Goal: Task Accomplishment & Management: Use online tool/utility

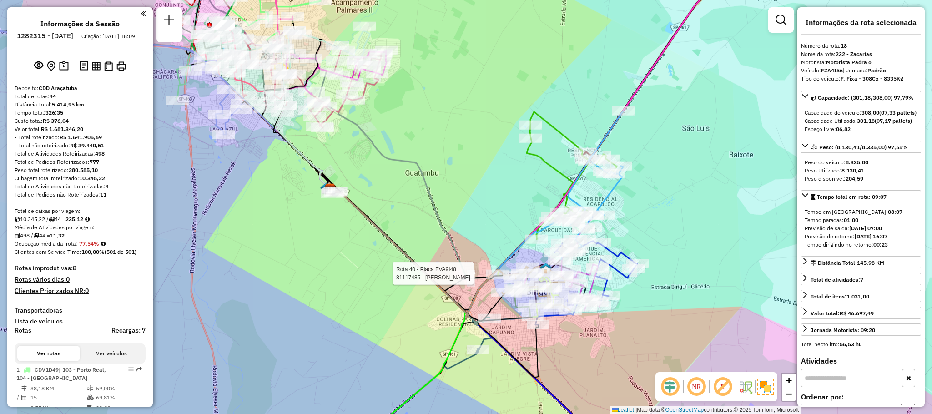
select select "**********"
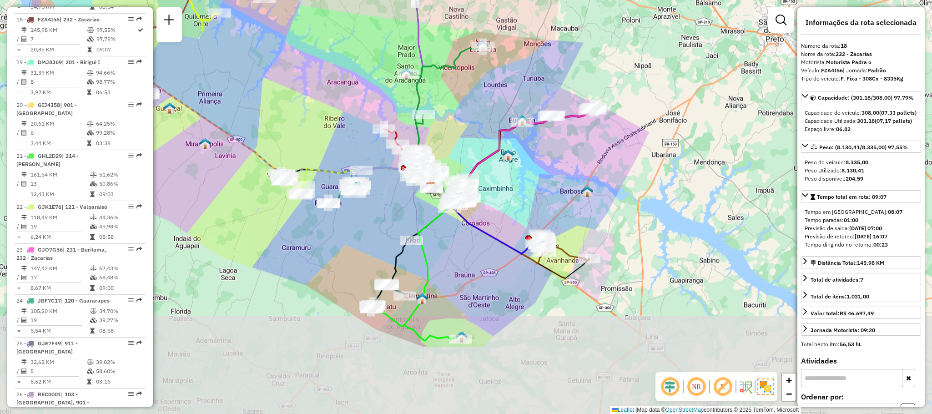
drag, startPoint x: 505, startPoint y: 348, endPoint x: 457, endPoint y: 238, distance: 120.2
click at [457, 238] on div "Janela de atendimento Grade de atendimento Capacidade Transportadoras Veículos …" at bounding box center [466, 207] width 932 height 414
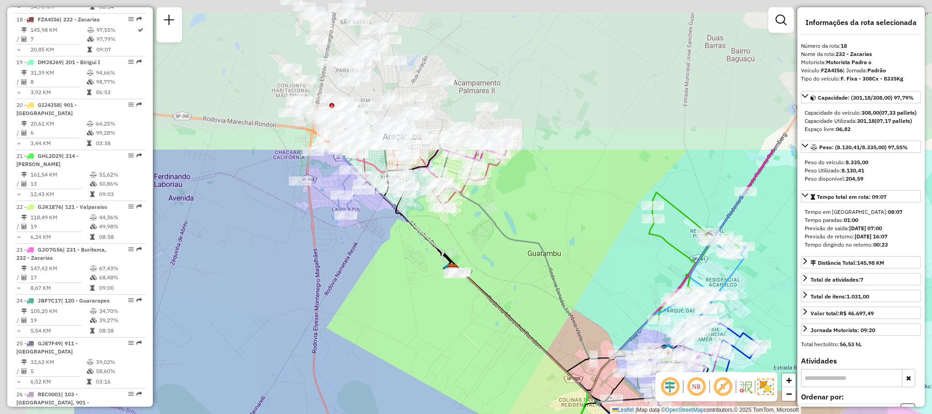
drag, startPoint x: 452, startPoint y: 80, endPoint x: 616, endPoint y: 272, distance: 253.0
click at [616, 272] on div "Janela de atendimento Grade de atendimento Capacidade Transportadoras Veículos …" at bounding box center [466, 207] width 932 height 414
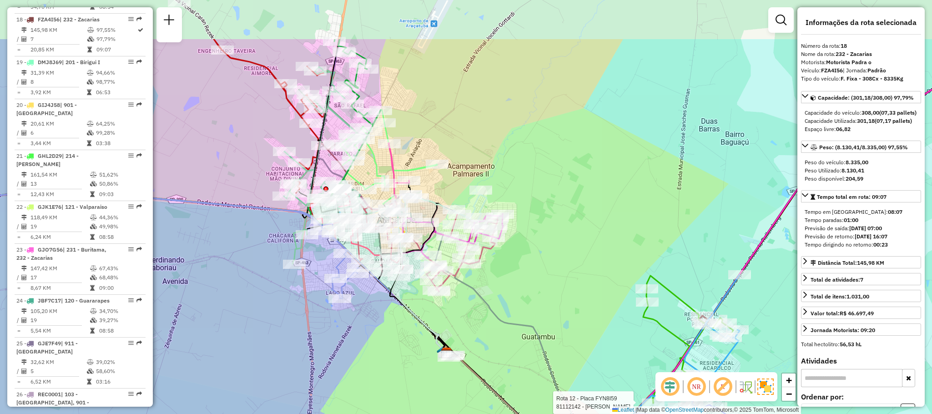
drag, startPoint x: 547, startPoint y: 97, endPoint x: 538, endPoint y: 224, distance: 127.3
click at [537, 222] on div "Rota 12 - Placa FYN8I59 81112142 - [PERSON_NAME] DOS Janela de atendimento Grad…" at bounding box center [466, 207] width 932 height 414
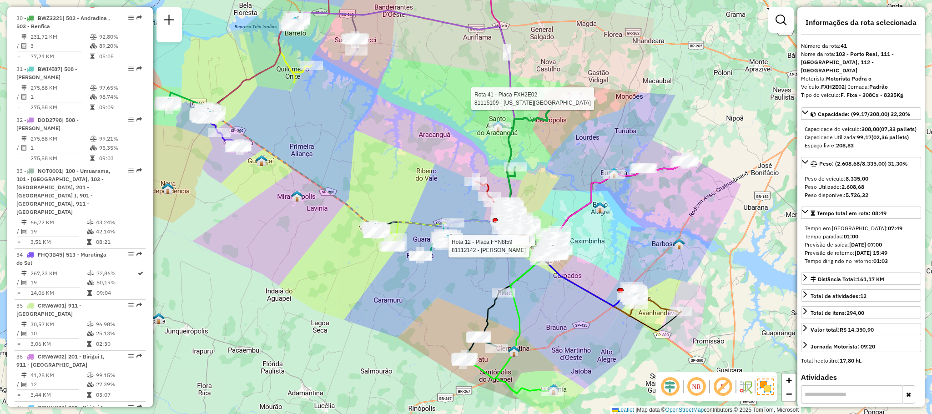
scroll to position [2314, 0]
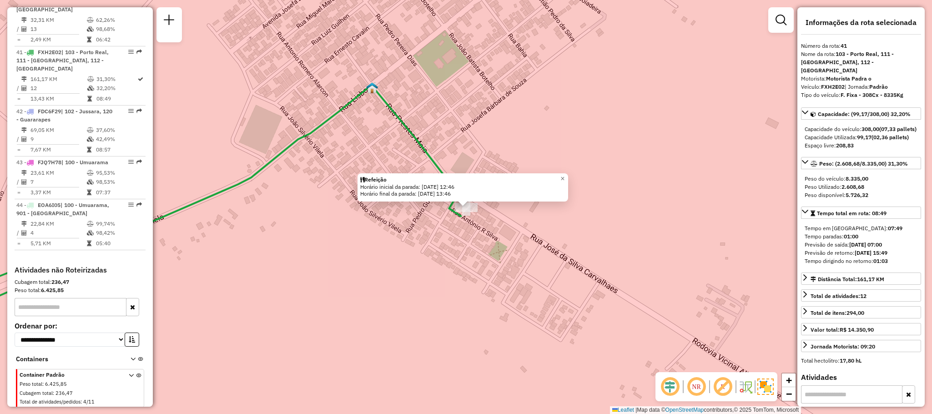
click at [471, 230] on div "Refeição Horário inicial da parada: [DATE] 12:46 Horário final da parada: [DATE…" at bounding box center [466, 207] width 932 height 414
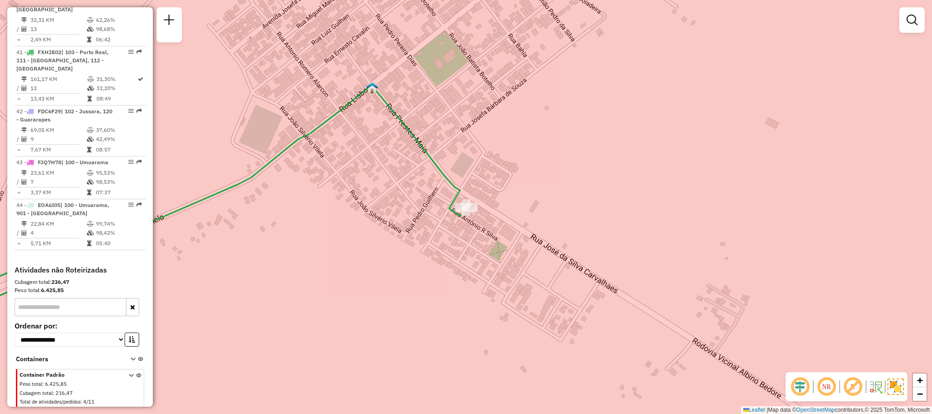
click at [452, 208] on icon at bounding box center [184, 210] width 554 height 251
select select "**********"
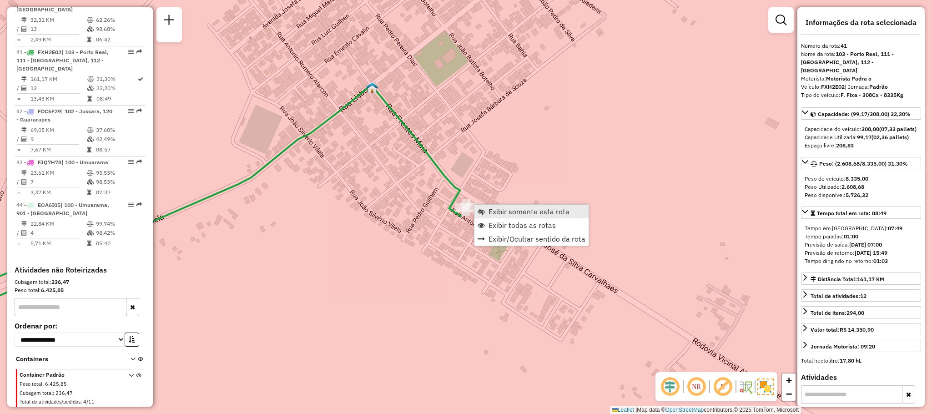
click at [500, 209] on span "Exibir somente esta rota" at bounding box center [529, 211] width 81 height 7
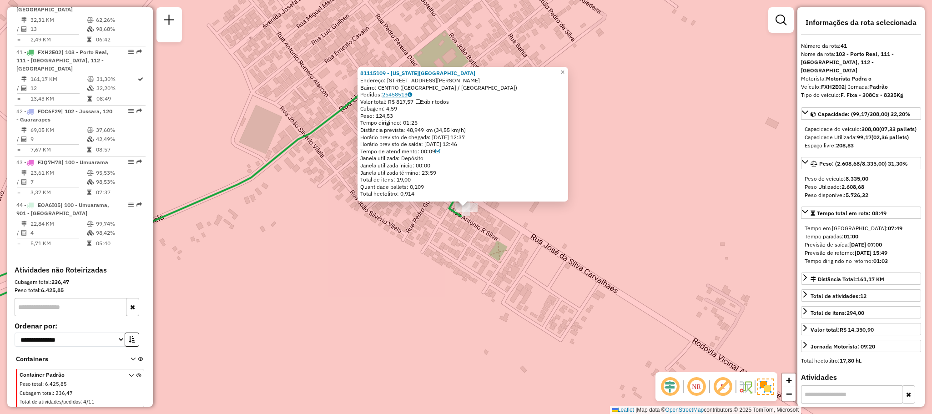
click at [396, 93] on link "25458513" at bounding box center [397, 94] width 30 height 7
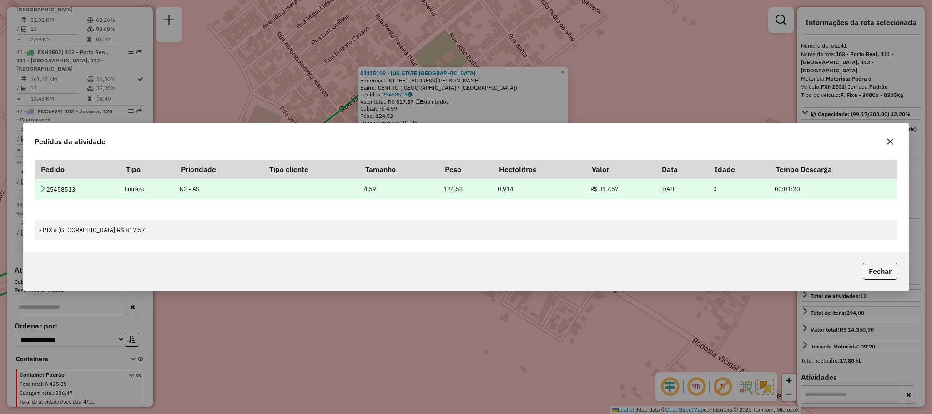
click at [43, 186] on icon at bounding box center [42, 188] width 7 height 7
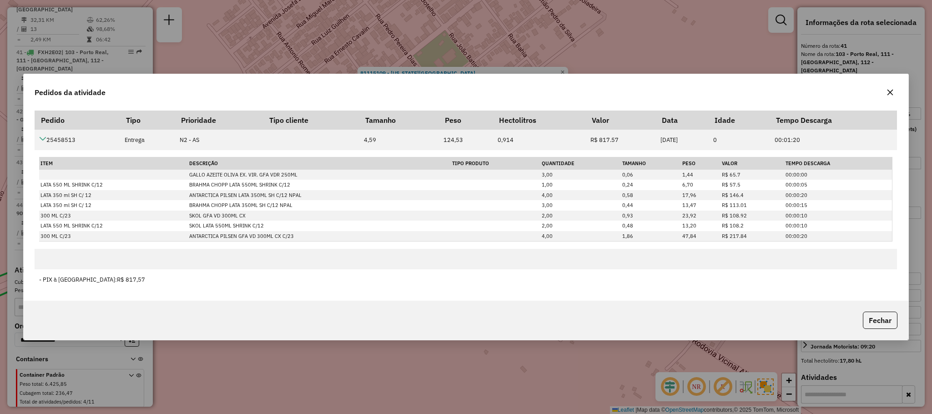
drag, startPoint x: 889, startPoint y: 77, endPoint x: 888, endPoint y: 91, distance: 14.6
click at [889, 77] on div "Pedidos da atividade" at bounding box center [466, 90] width 885 height 33
click at [888, 94] on icon "button" at bounding box center [890, 91] width 7 height 7
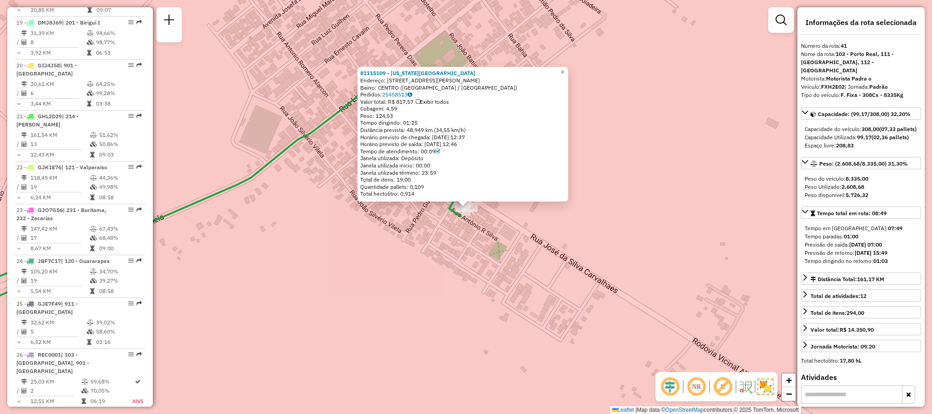
scroll to position [1428, 0]
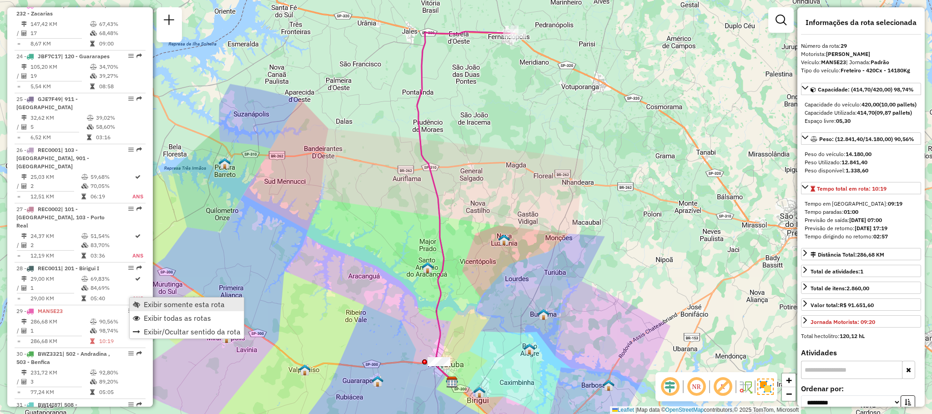
click at [148, 301] on span "Exibir somente esta rota" at bounding box center [184, 304] width 81 height 7
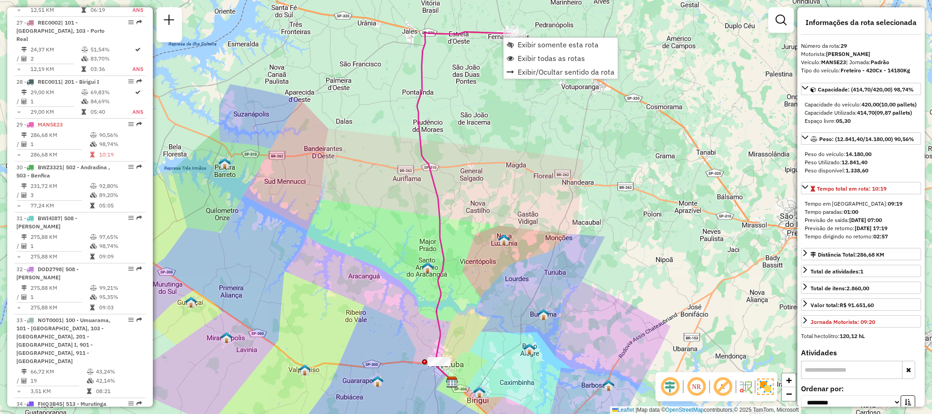
scroll to position [1713, 0]
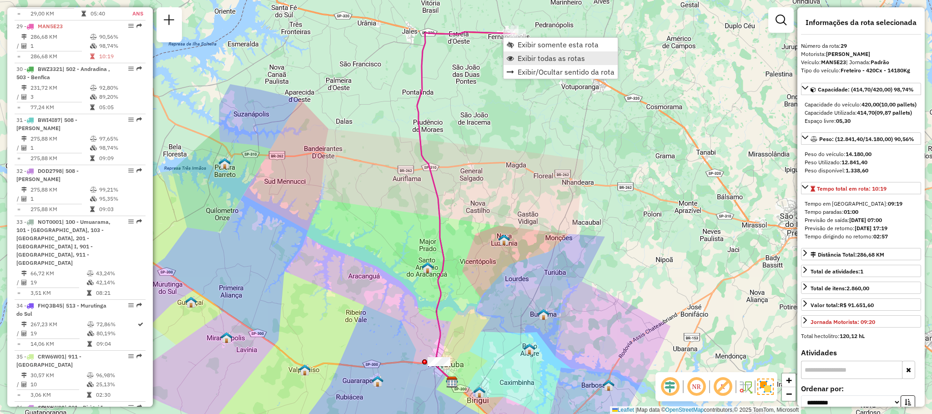
click at [531, 59] on span "Exibir todas as rotas" at bounding box center [551, 58] width 67 height 7
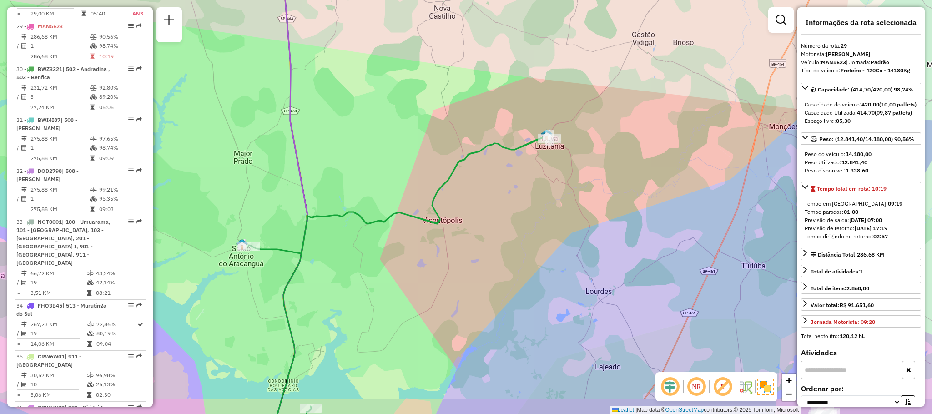
drag, startPoint x: 537, startPoint y: 204, endPoint x: 617, endPoint y: 163, distance: 89.9
click at [617, 163] on div "Janela de atendimento Grade de atendimento Capacidade Transportadoras Veículos …" at bounding box center [466, 207] width 932 height 414
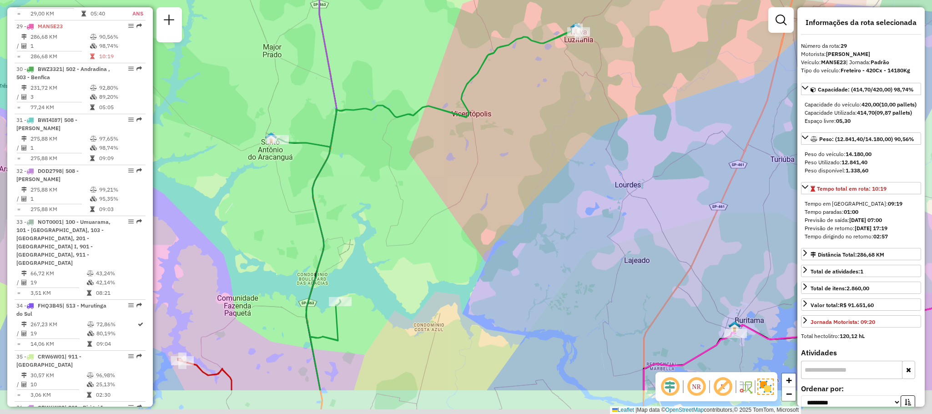
drag, startPoint x: 591, startPoint y: 245, endPoint x: 540, endPoint y: 178, distance: 84.6
click at [540, 178] on div "Janela de atendimento Grade de atendimento Capacidade Transportadoras Veículos …" at bounding box center [466, 207] width 932 height 414
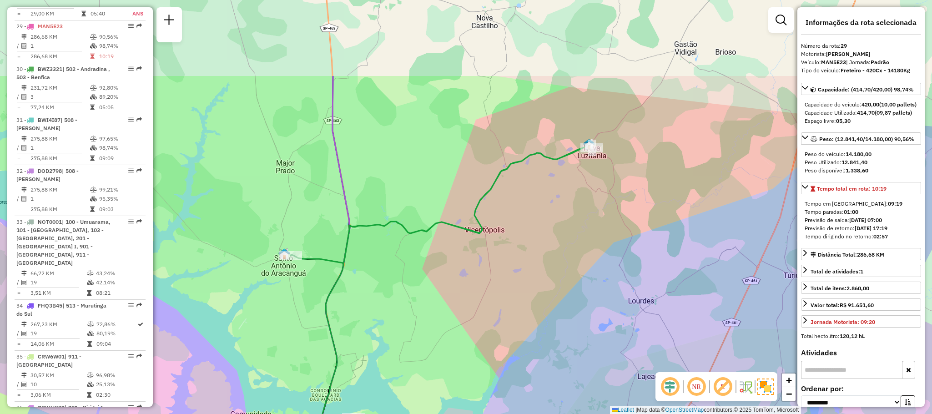
drag, startPoint x: 385, startPoint y: 172, endPoint x: 401, endPoint y: 304, distance: 132.9
click at [401, 304] on div "Janela de atendimento Grade de atendimento Capacidade Transportadoras Veículos …" at bounding box center [466, 207] width 932 height 414
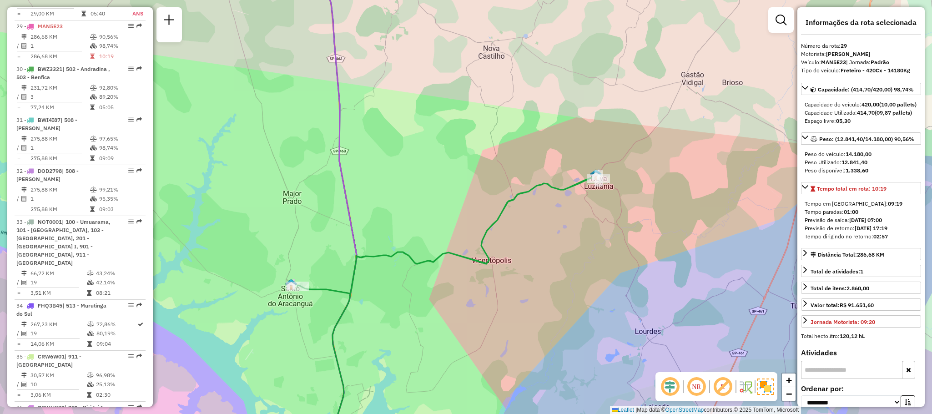
drag, startPoint x: 573, startPoint y: 181, endPoint x: 578, endPoint y: 197, distance: 17.0
click at [578, 197] on div "Janela de atendimento Grade de atendimento Capacidade Transportadoras Veículos …" at bounding box center [466, 207] width 932 height 414
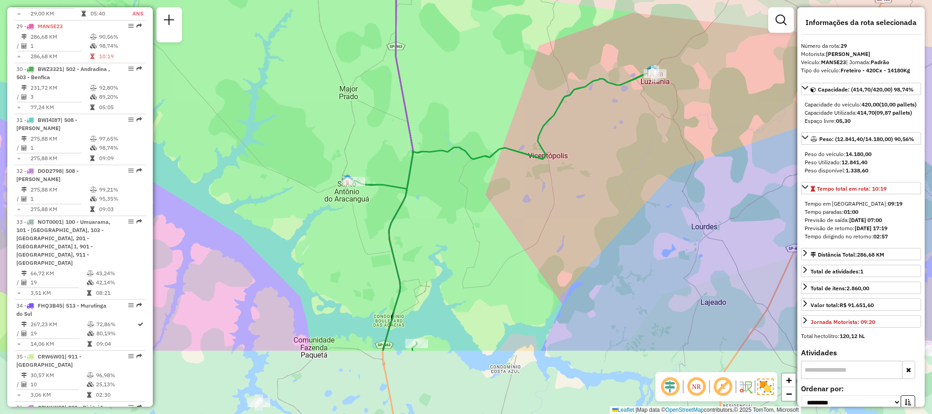
drag, startPoint x: 468, startPoint y: 274, endPoint x: 529, endPoint y: 156, distance: 133.3
click at [531, 156] on div "Janela de atendimento Grade de atendimento Capacidade Transportadoras Veículos …" at bounding box center [466, 207] width 932 height 414
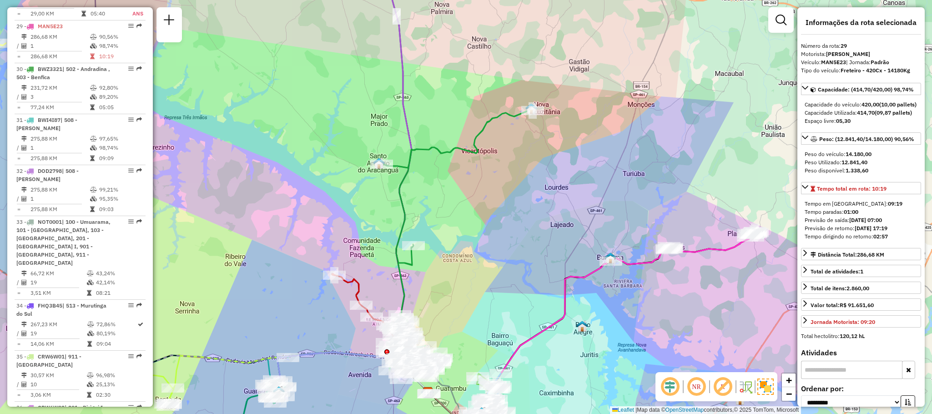
drag, startPoint x: 459, startPoint y: 136, endPoint x: 429, endPoint y: 178, distance: 51.9
click at [429, 177] on div "Janela de atendimento Grade de atendimento Capacidade Transportadoras Veículos …" at bounding box center [466, 207] width 932 height 414
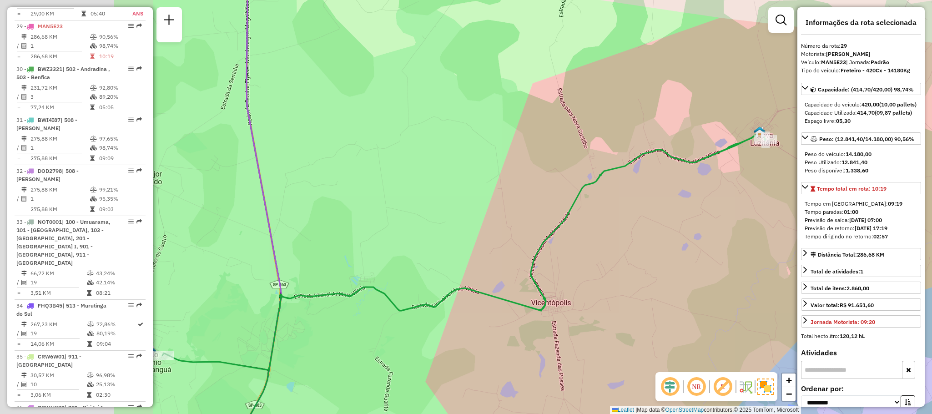
drag, startPoint x: 420, startPoint y: 155, endPoint x: 640, endPoint y: 173, distance: 221.0
click at [640, 173] on div "Janela de atendimento Grade de atendimento Capacidade Transportadoras Veículos …" at bounding box center [466, 207] width 932 height 414
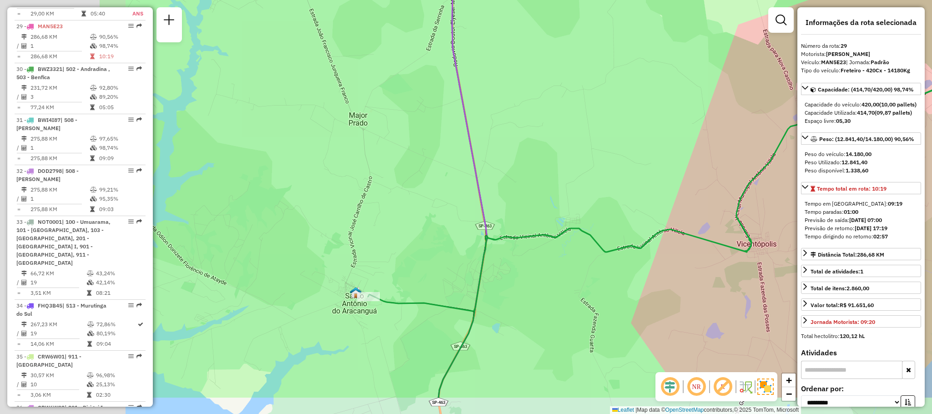
drag, startPoint x: 490, startPoint y: 206, endPoint x: 683, endPoint y: 148, distance: 201.5
click at [683, 148] on div "Janela de atendimento Grade de atendimento Capacidade Transportadoras Veículos …" at bounding box center [466, 207] width 932 height 414
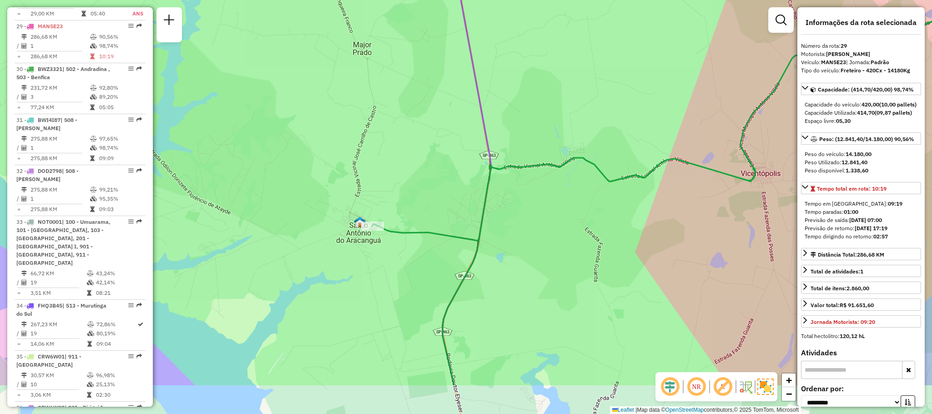
drag, startPoint x: 550, startPoint y: 212, endPoint x: 564, endPoint y: 78, distance: 134.4
click at [564, 78] on div "Janela de atendimento Grade de atendimento Capacidade Transportadoras Veículos …" at bounding box center [466, 207] width 932 height 414
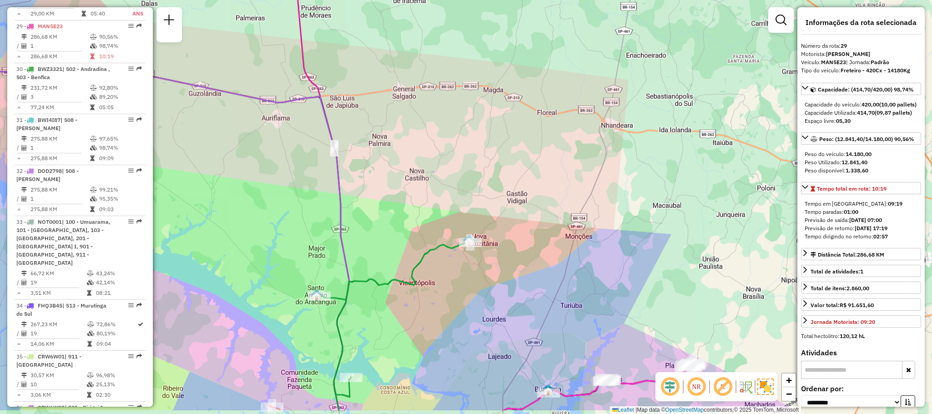
drag, startPoint x: 390, startPoint y: 254, endPoint x: 426, endPoint y: 170, distance: 91.9
click at [426, 170] on div "Janela de atendimento Grade de atendimento Capacidade Transportadoras Veículos …" at bounding box center [466, 207] width 932 height 414
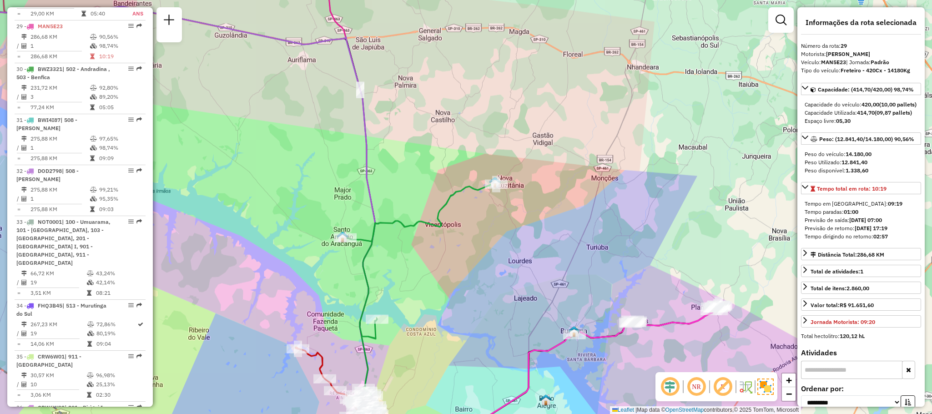
click at [739, 220] on div "Janela de atendimento Grade de atendimento Capacidade Transportadoras Veículos …" at bounding box center [466, 207] width 932 height 414
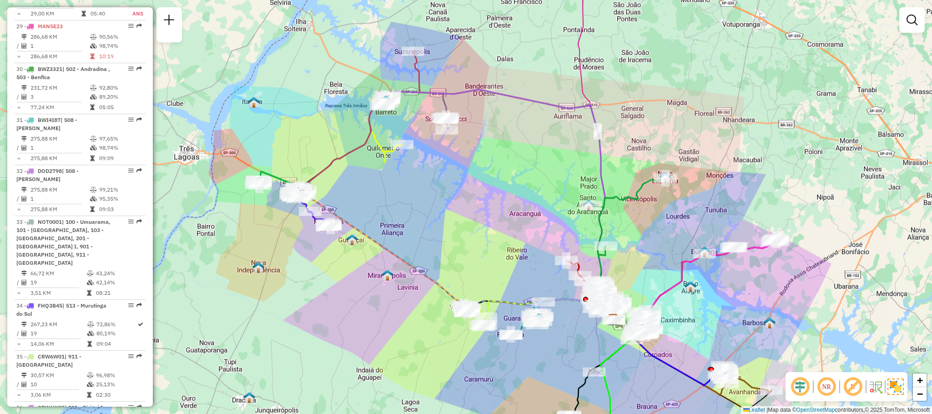
click at [318, 33] on div "Janela de atendimento Grade de atendimento Capacidade Transportadoras Veículos …" at bounding box center [466, 207] width 932 height 414
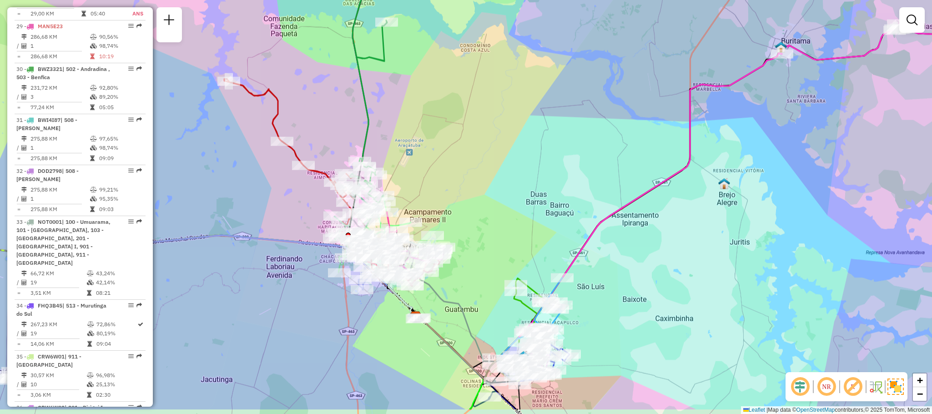
drag, startPoint x: 688, startPoint y: 299, endPoint x: 674, endPoint y: 253, distance: 48.4
click at [674, 253] on div "Janela de atendimento Grade de atendimento Capacidade Transportadoras Veículos …" at bounding box center [466, 207] width 932 height 414
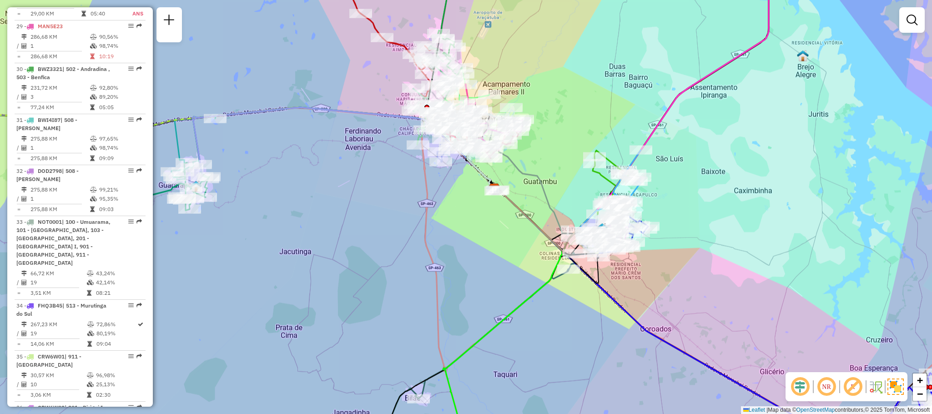
drag, startPoint x: 663, startPoint y: 229, endPoint x: 656, endPoint y: 194, distance: 36.1
click at [656, 194] on div "Janela de atendimento Grade de atendimento Capacidade Transportadoras Veículos …" at bounding box center [466, 207] width 932 height 414
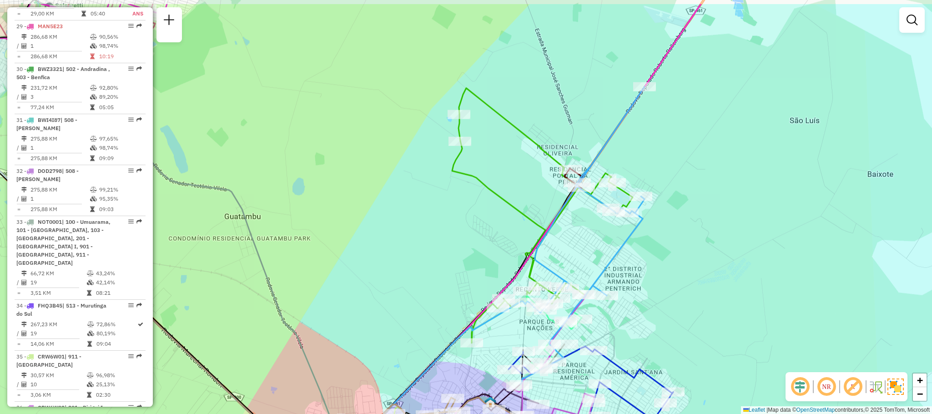
drag, startPoint x: 684, startPoint y: 172, endPoint x: 685, endPoint y: 217, distance: 45.5
click at [685, 217] on div "Janela de atendimento Grade de atendimento Capacidade Transportadoras Veículos …" at bounding box center [466, 207] width 932 height 414
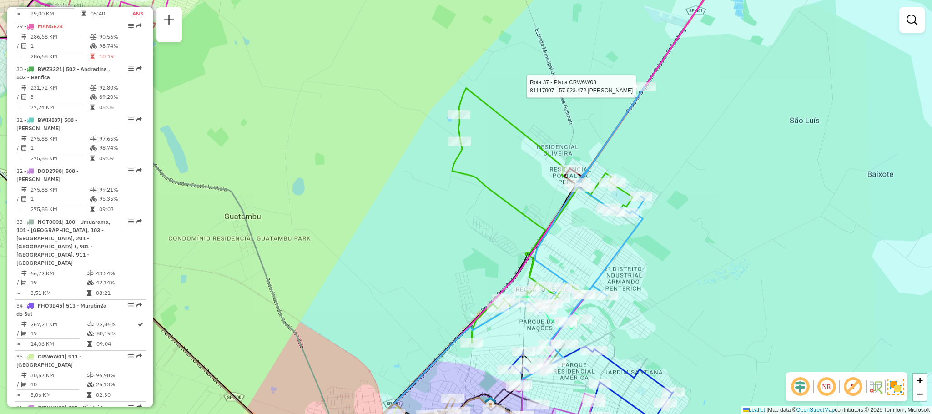
select select "**********"
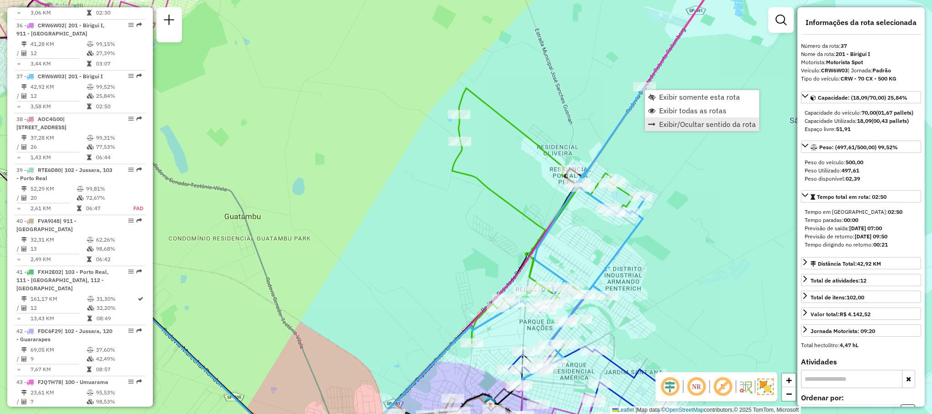
scroll to position [2138, 0]
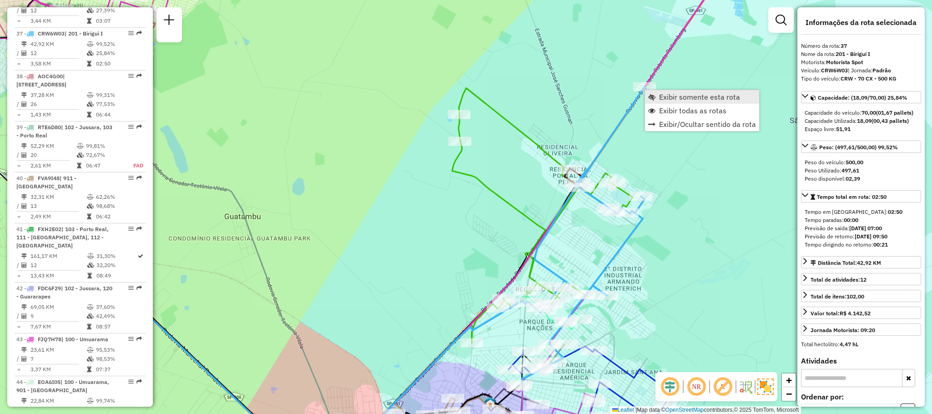
click at [687, 97] on span "Exibir somente esta rota" at bounding box center [699, 96] width 81 height 7
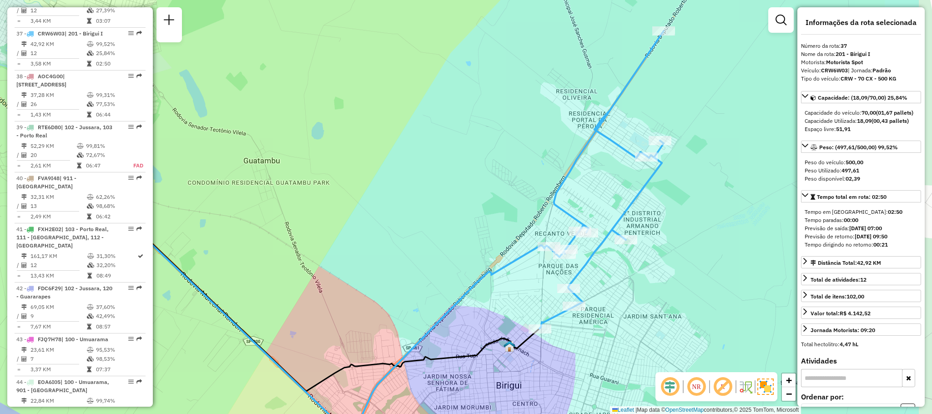
drag, startPoint x: 732, startPoint y: 141, endPoint x: 628, endPoint y: 170, distance: 107.6
click at [628, 170] on div "Janela de atendimento Grade de atendimento Capacidade Transportadoras Veículos …" at bounding box center [466, 207] width 932 height 414
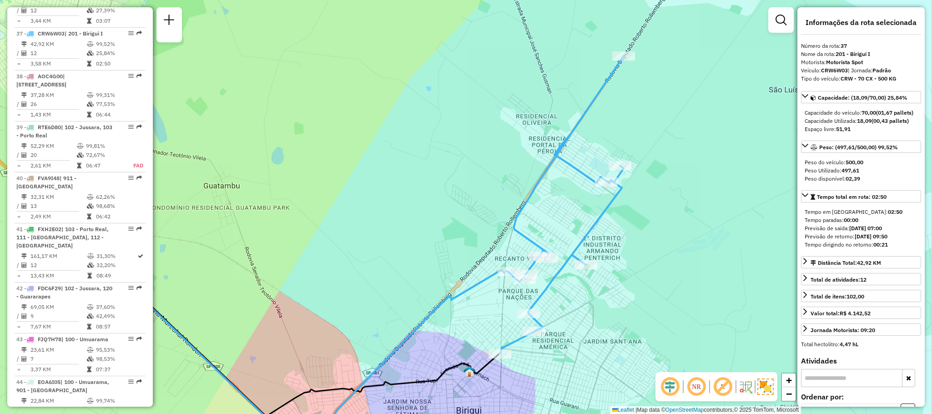
drag, startPoint x: 686, startPoint y: 178, endPoint x: 650, endPoint y: 184, distance: 36.5
click at [654, 184] on div "Janela de atendimento Grade de atendimento Capacidade Transportadoras Veículos …" at bounding box center [466, 207] width 932 height 414
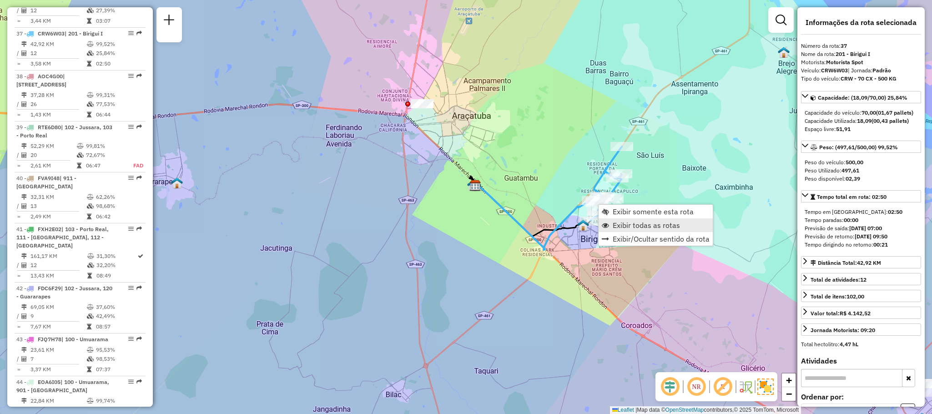
click at [628, 222] on span "Exibir todas as rotas" at bounding box center [646, 225] width 67 height 7
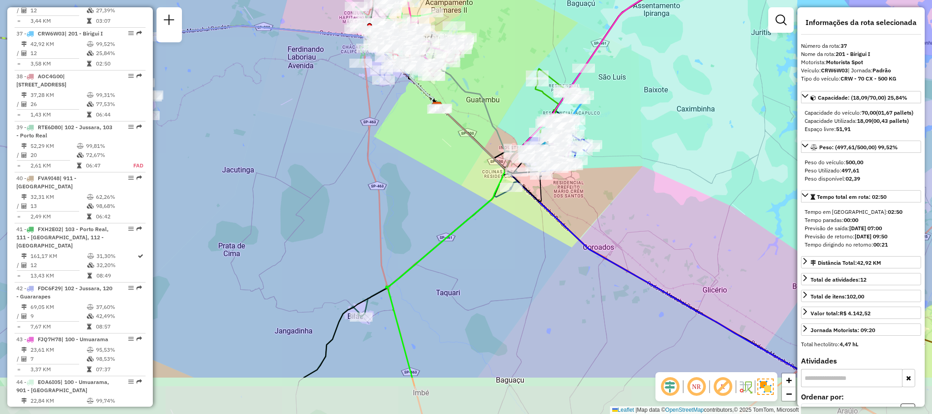
drag, startPoint x: 382, startPoint y: 368, endPoint x: 344, endPoint y: 289, distance: 87.1
click at [344, 289] on div "Janela de atendimento Grade de atendimento Capacidade Transportadoras Veículos …" at bounding box center [466, 207] width 932 height 414
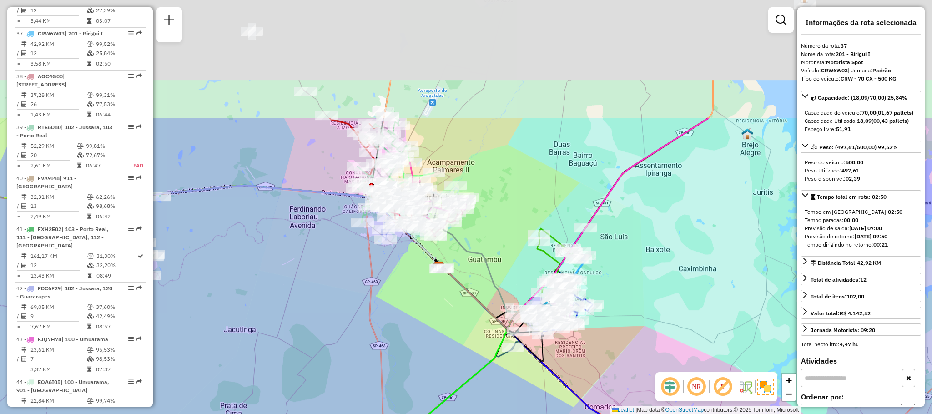
drag, startPoint x: 459, startPoint y: 189, endPoint x: 461, endPoint y: 353, distance: 163.8
click at [461, 353] on div "Janela de atendimento Grade de atendimento Capacidade Transportadoras Veículos …" at bounding box center [466, 207] width 932 height 414
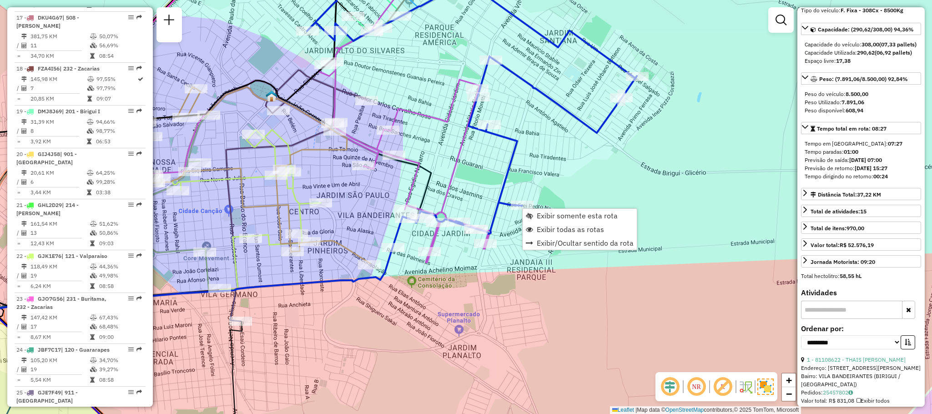
scroll to position [466, 0]
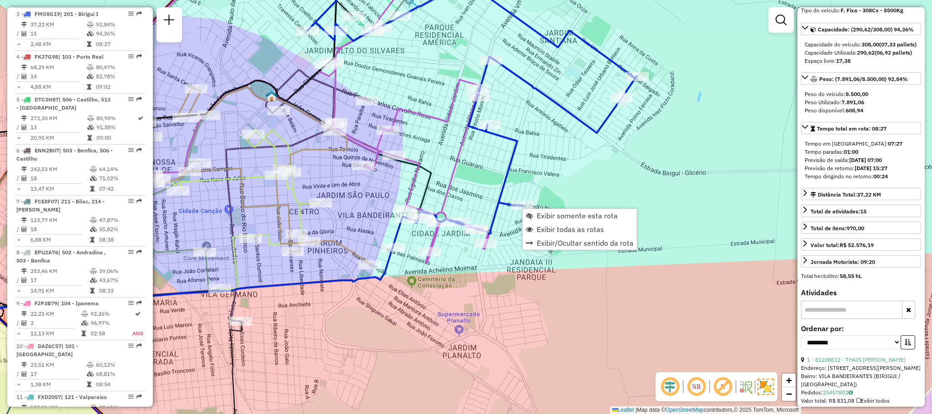
click at [548, 208] on div "Exibir somente esta rota Exibir todas as rotas Exibir/Ocultar sentido da rota" at bounding box center [579, 229] width 115 height 42
click at [554, 213] on span "Exibir somente esta rota" at bounding box center [577, 215] width 81 height 7
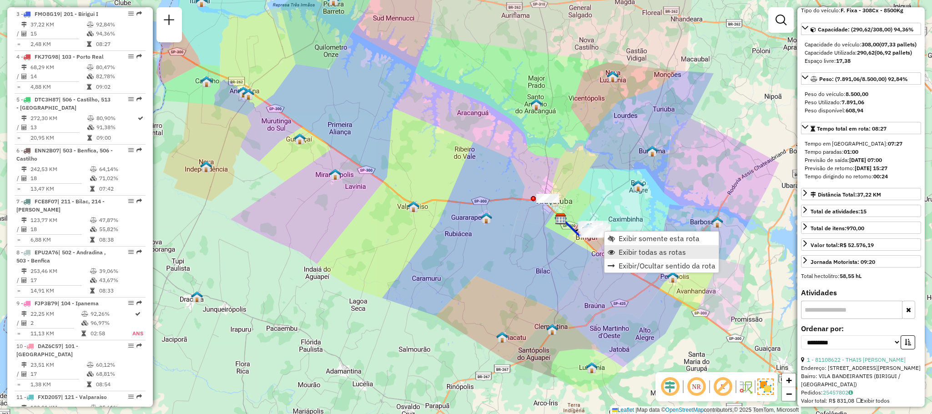
click at [617, 247] on link "Exibir todas as rotas" at bounding box center [662, 252] width 114 height 14
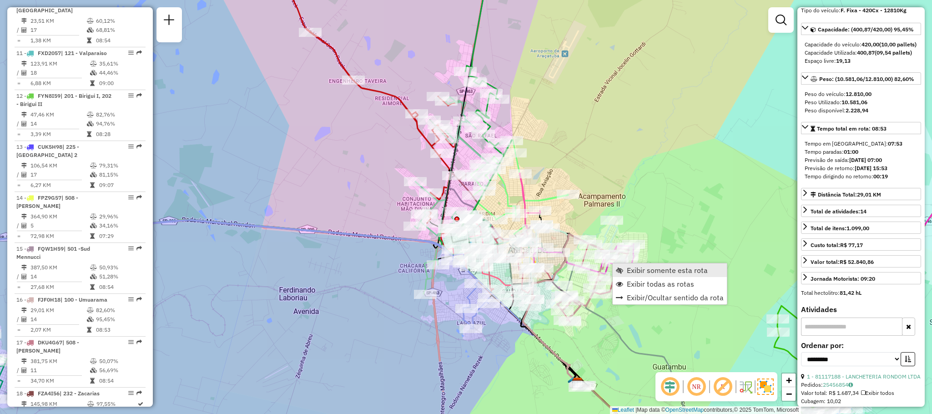
scroll to position [1089, 0]
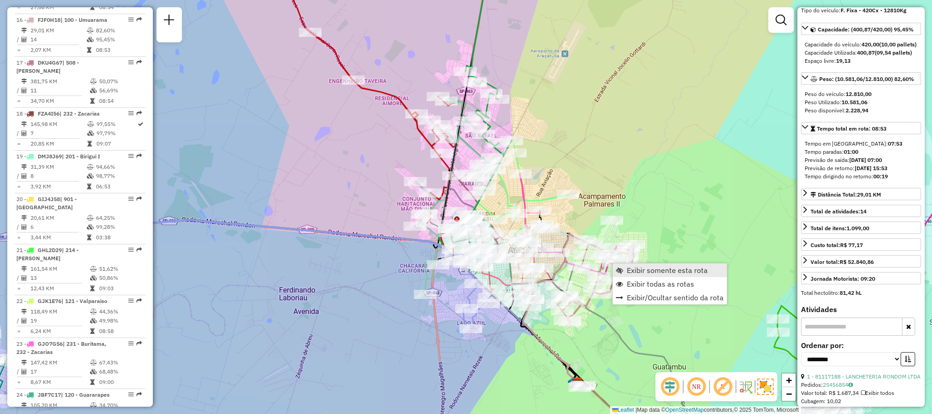
click at [628, 269] on span "Exibir somente esta rota" at bounding box center [667, 270] width 81 height 7
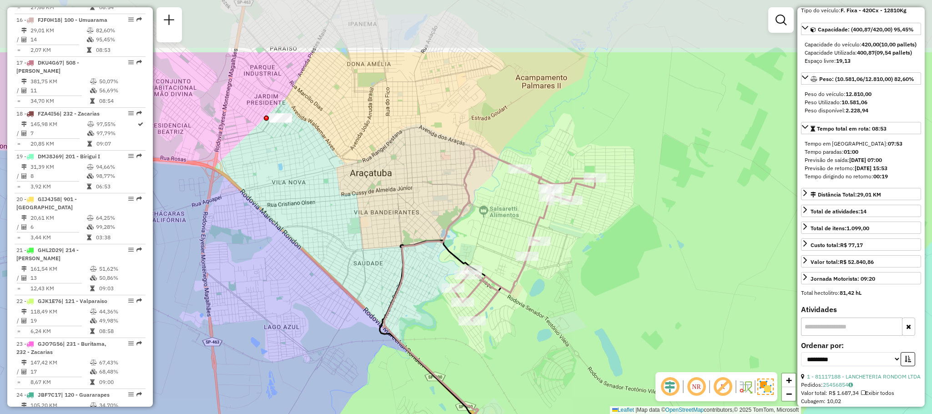
drag, startPoint x: 531, startPoint y: 261, endPoint x: 543, endPoint y: 330, distance: 70.2
click at [543, 330] on div "Janela de atendimento Grade de atendimento Capacidade Transportadoras Veículos …" at bounding box center [466, 207] width 932 height 414
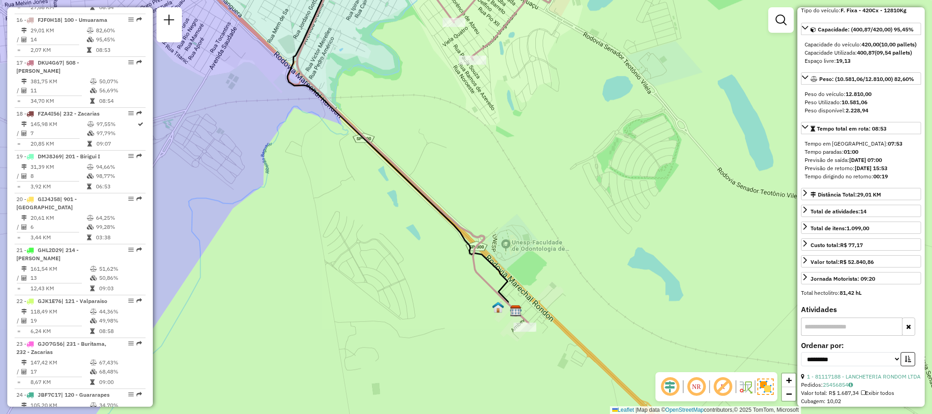
scroll to position [0, 0]
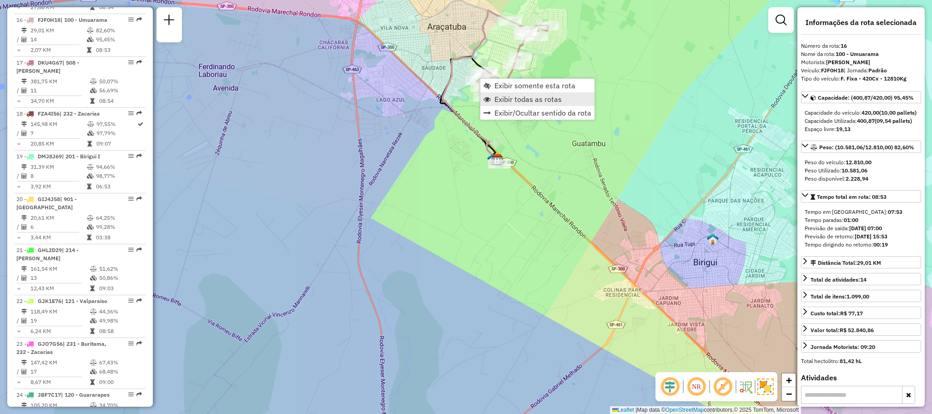
click at [510, 98] on span "Exibir todas as rotas" at bounding box center [527, 99] width 67 height 7
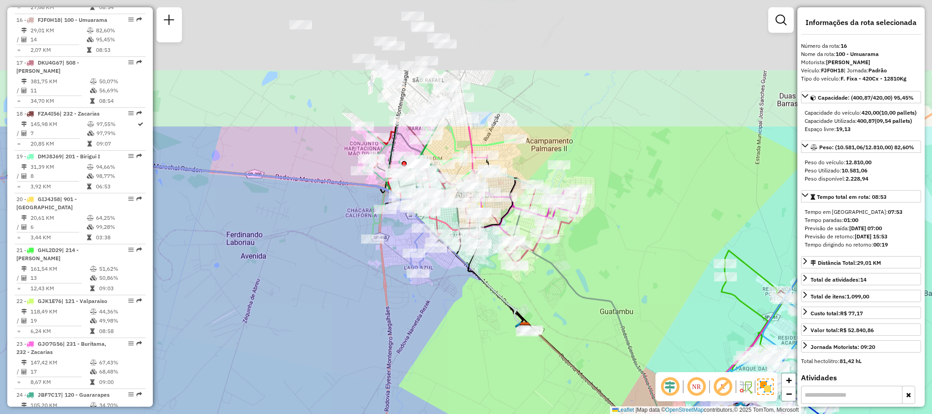
drag, startPoint x: 525, startPoint y: 127, endPoint x: 552, endPoint y: 297, distance: 171.3
click at [552, 297] on div "Janela de atendimento Grade de atendimento Capacidade Transportadoras Veículos …" at bounding box center [466, 207] width 932 height 414
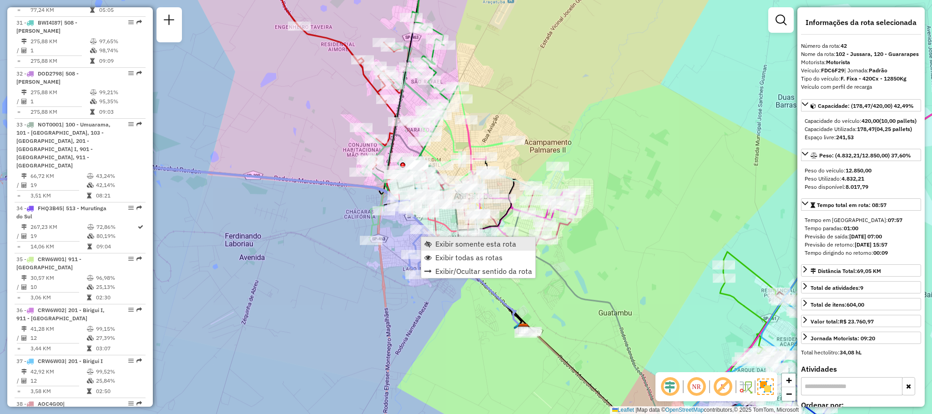
scroll to position [2314, 0]
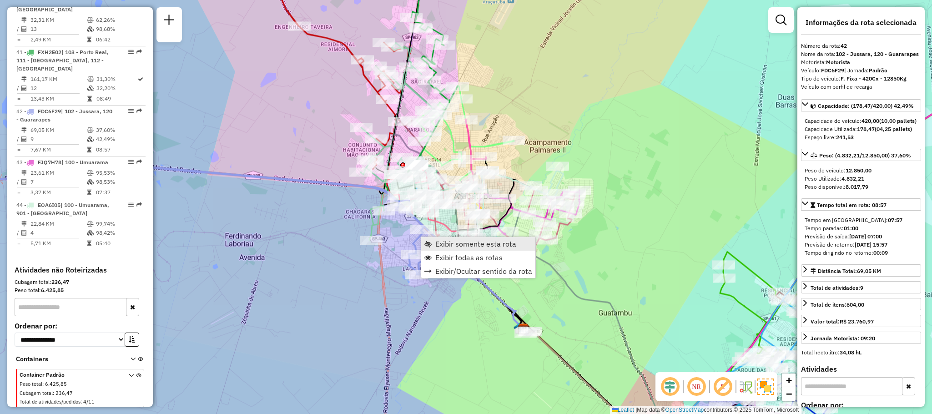
click at [469, 243] on span "Exibir somente esta rota" at bounding box center [475, 243] width 81 height 7
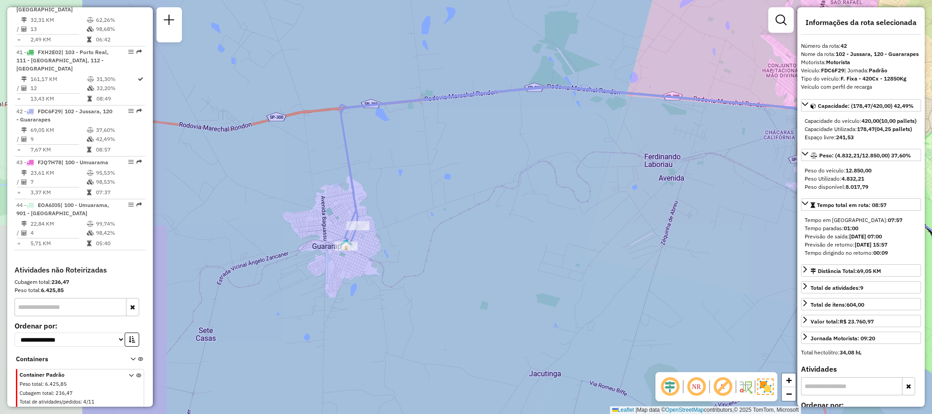
drag, startPoint x: 522, startPoint y: 198, endPoint x: 561, endPoint y: 188, distance: 40.3
click at [561, 188] on div "Janela de atendimento Grade de atendimento Capacidade Transportadoras Veículos …" at bounding box center [466, 207] width 932 height 414
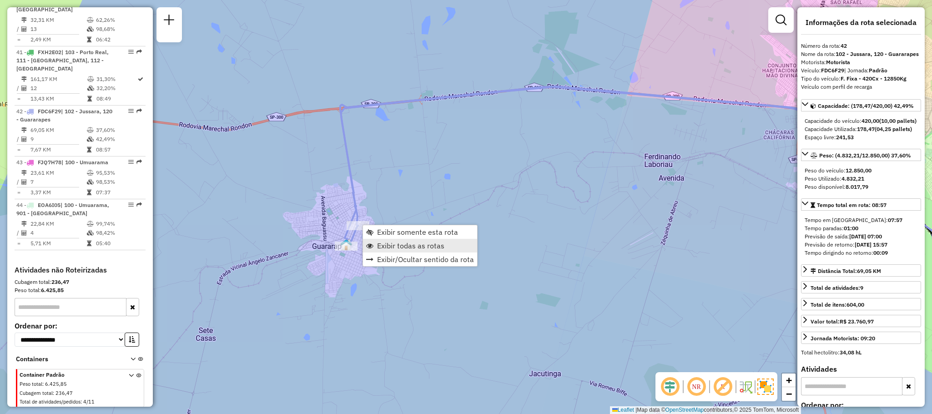
click at [405, 247] on span "Exibir todas as rotas" at bounding box center [410, 245] width 67 height 7
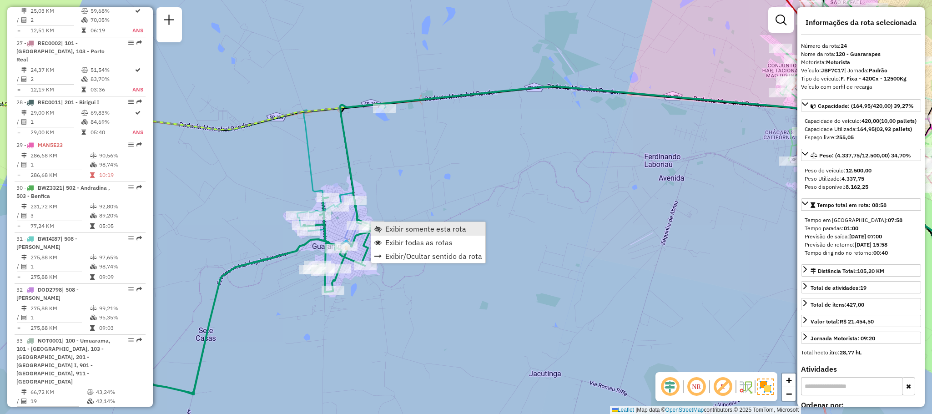
scroll to position [1466, 0]
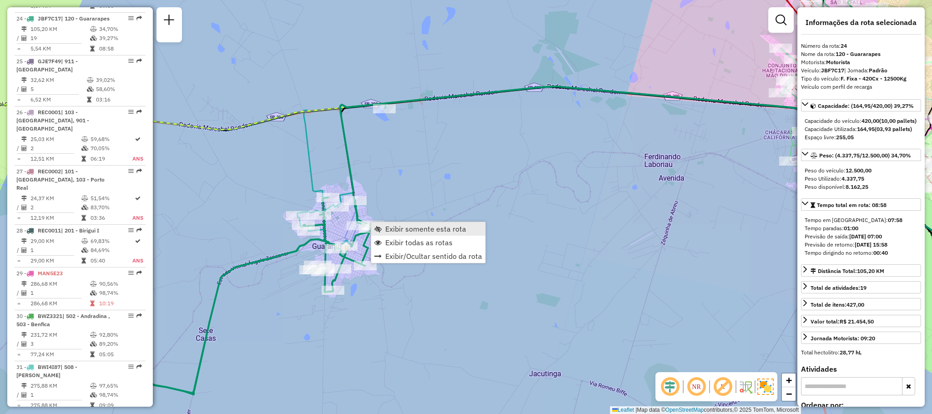
click at [425, 228] on span "Exibir somente esta rota" at bounding box center [425, 228] width 81 height 7
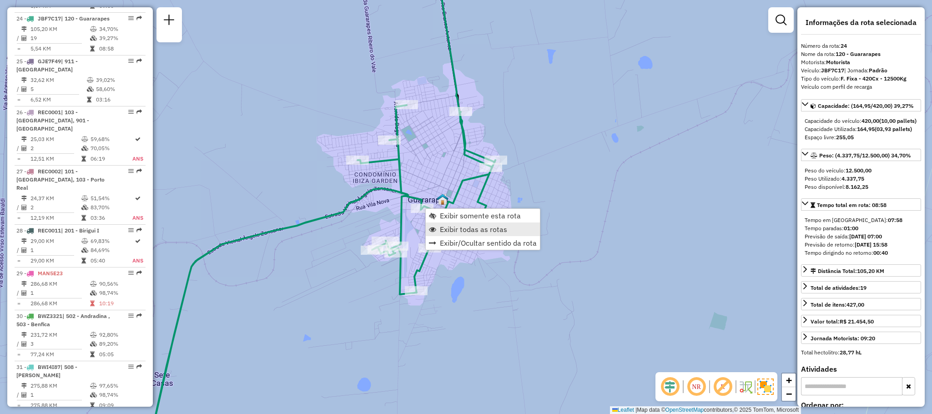
click at [454, 228] on span "Exibir todas as rotas" at bounding box center [473, 229] width 67 height 7
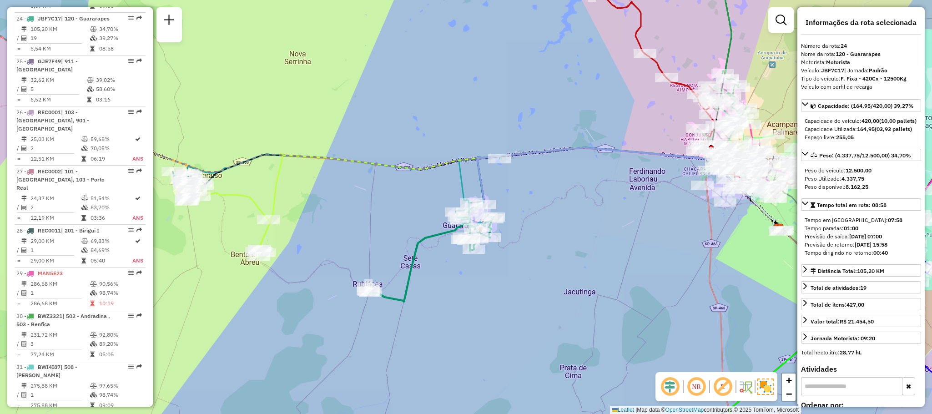
drag, startPoint x: 747, startPoint y: 212, endPoint x: 504, endPoint y: 244, distance: 245.6
click at [504, 244] on div "Rota 43 - Placa FJQ7H78 81106920 - GPF DANCETERIA E ENT Janela de atendimento G…" at bounding box center [466, 207] width 932 height 414
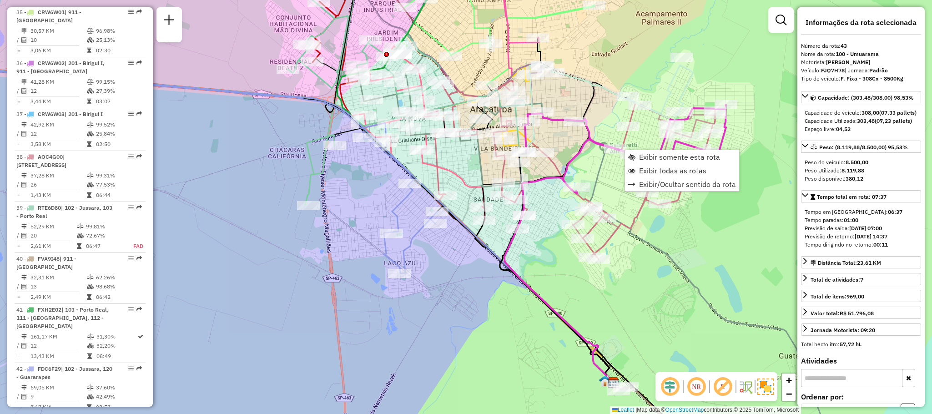
scroll to position [2314, 0]
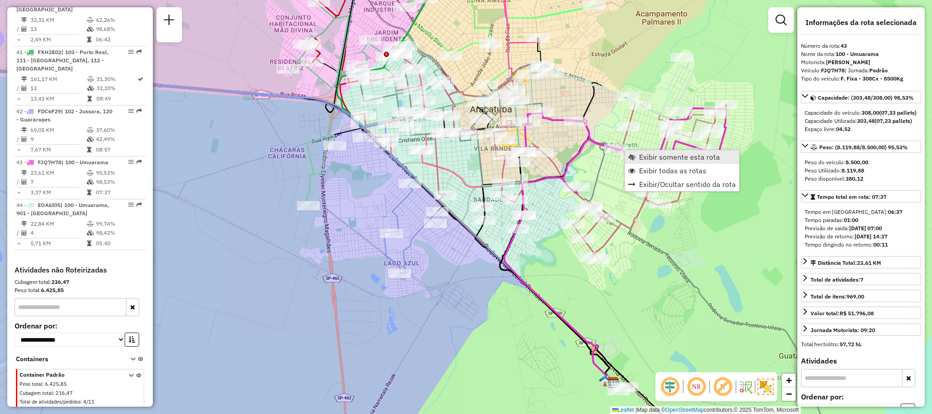
click at [643, 154] on span "Exibir somente esta rota" at bounding box center [679, 156] width 81 height 7
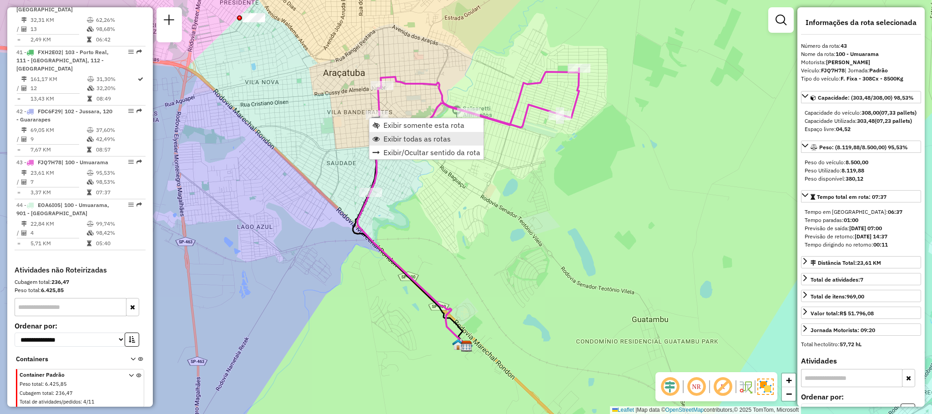
click at [391, 135] on span "Exibir todas as rotas" at bounding box center [416, 138] width 67 height 7
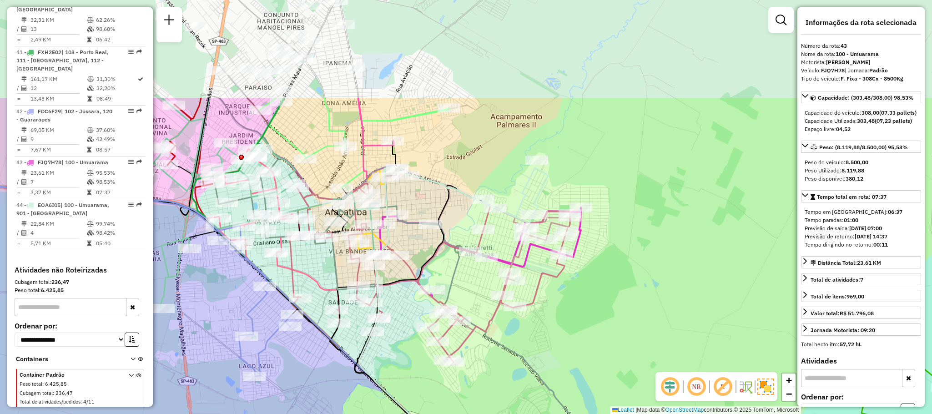
drag, startPoint x: 407, startPoint y: 88, endPoint x: 408, endPoint y: 227, distance: 139.2
click at [408, 227] on icon at bounding box center [583, 346] width 782 height 497
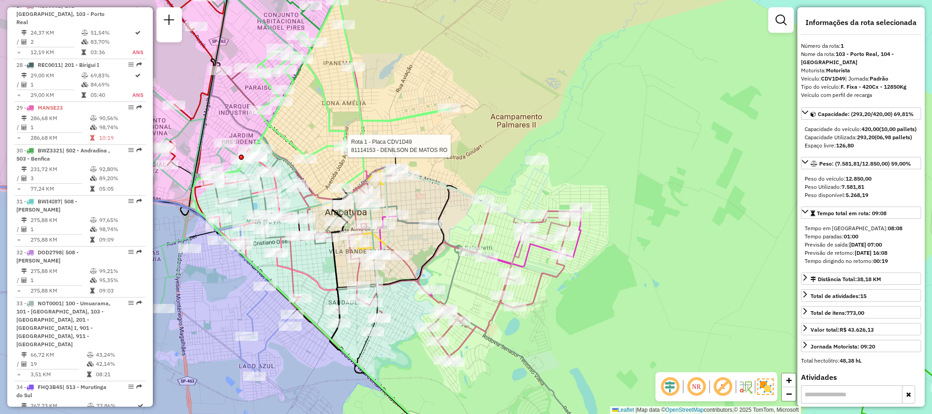
scroll to position [364, 0]
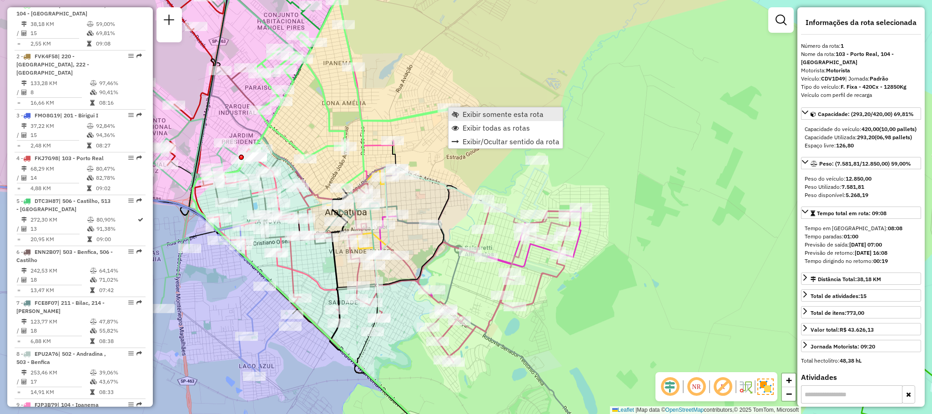
click at [508, 111] on span "Exibir somente esta rota" at bounding box center [503, 114] width 81 height 7
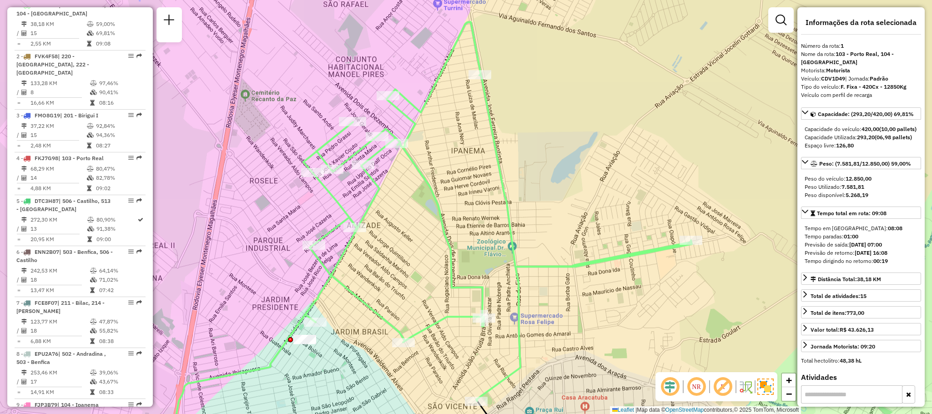
drag, startPoint x: 437, startPoint y: 212, endPoint x: 435, endPoint y: 252, distance: 40.5
click at [435, 252] on div "Janela de atendimento Grade de atendimento Capacidade Transportadoras Veículos …" at bounding box center [466, 207] width 932 height 414
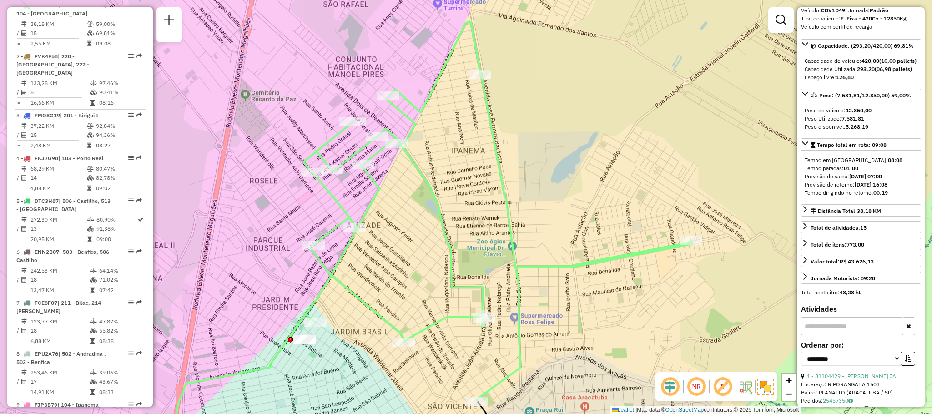
scroll to position [136, 0]
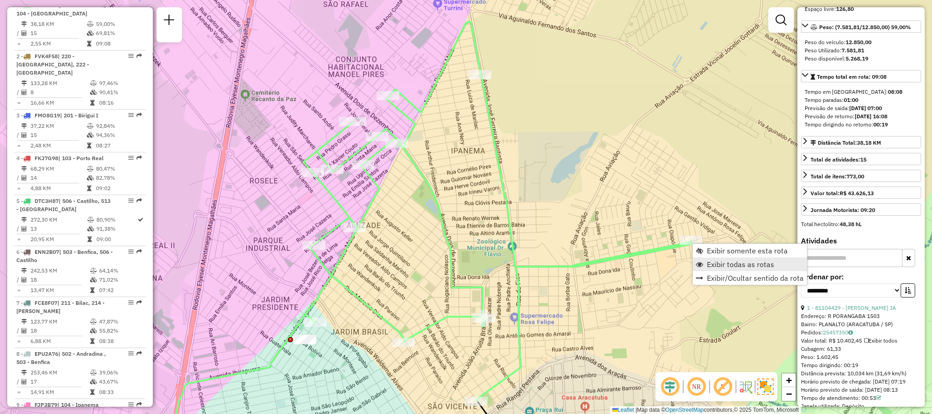
click at [714, 263] on span "Exibir todas as rotas" at bounding box center [740, 264] width 67 height 7
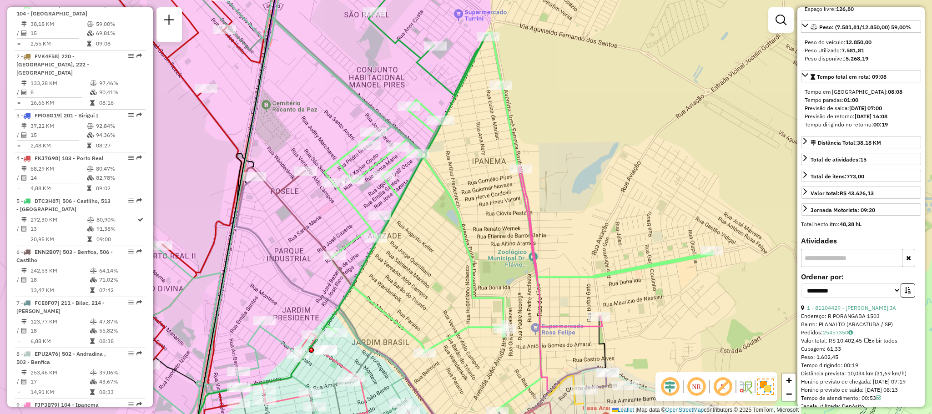
drag, startPoint x: 464, startPoint y: 190, endPoint x: 613, endPoint y: 253, distance: 161.5
click at [613, 253] on div "Janela de atendimento Grade de atendimento Capacidade Transportadoras Veículos …" at bounding box center [466, 207] width 932 height 414
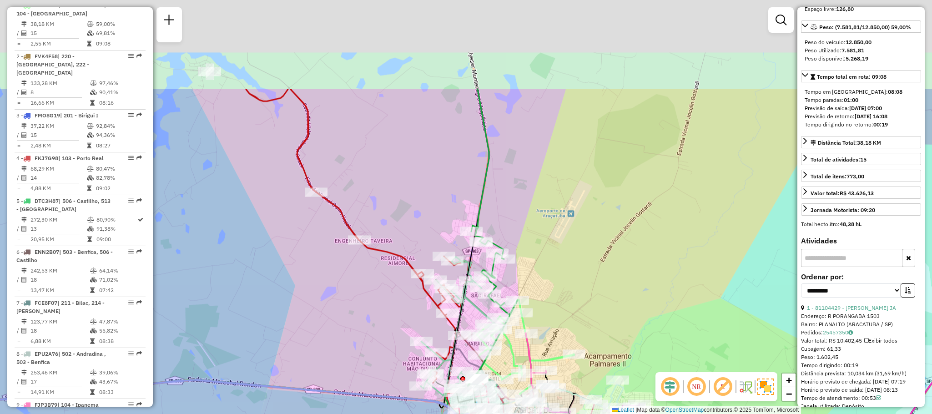
drag, startPoint x: 358, startPoint y: 159, endPoint x: 404, endPoint y: 299, distance: 147.6
click at [404, 299] on div "Janela de atendimento Grade de atendimento Capacidade Transportadoras Veículos …" at bounding box center [466, 207] width 932 height 414
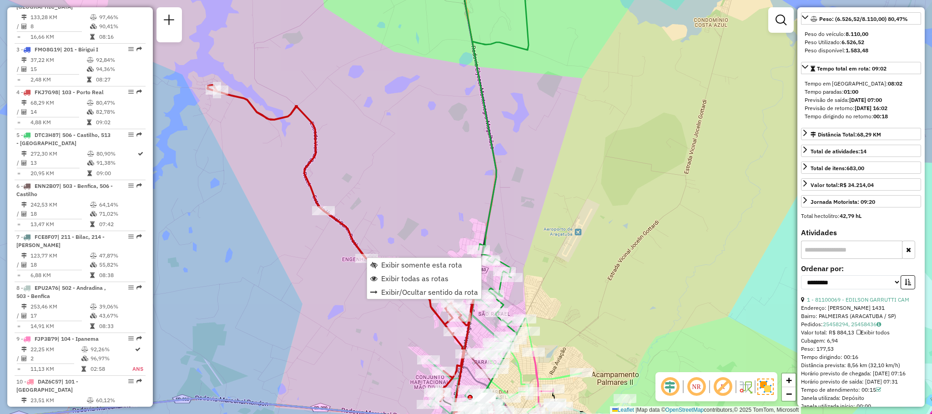
scroll to position [509, 0]
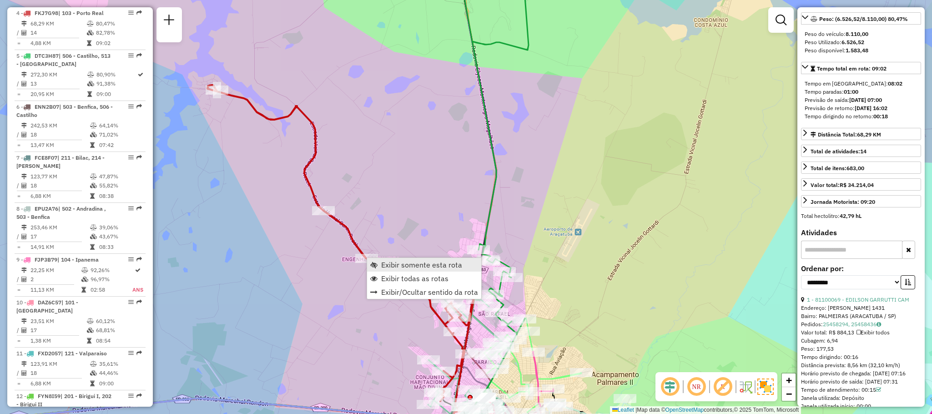
click at [442, 266] on span "Exibir somente esta rota" at bounding box center [421, 264] width 81 height 7
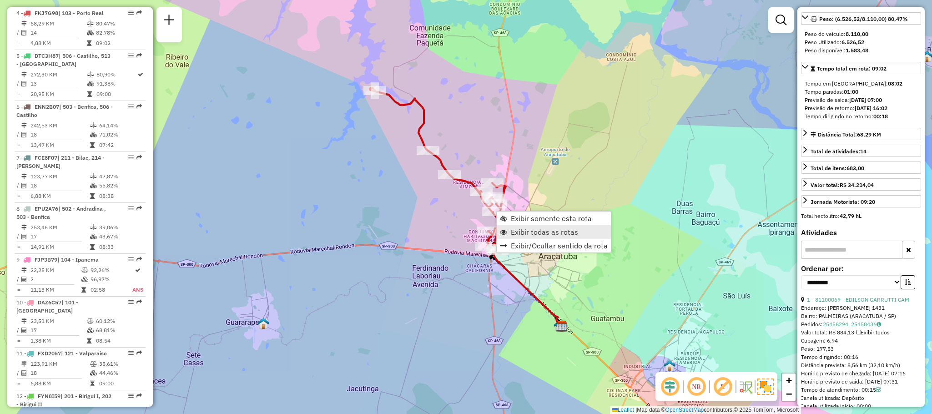
click at [534, 235] on span "Exibir todas as rotas" at bounding box center [544, 231] width 67 height 7
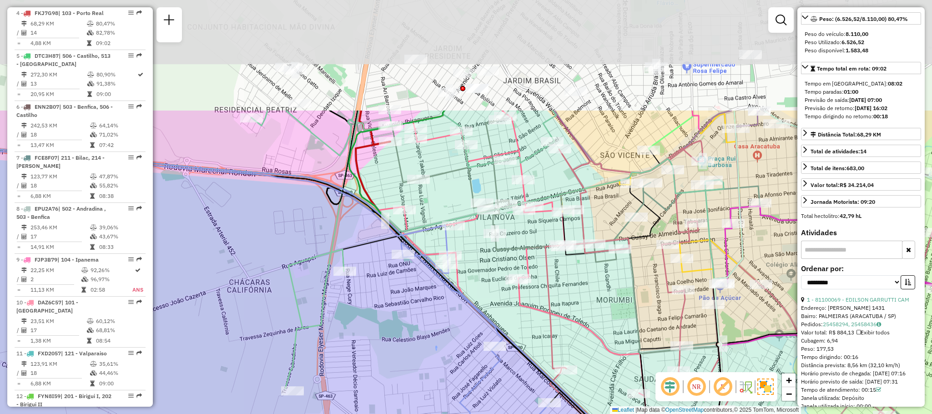
drag, startPoint x: 453, startPoint y: 258, endPoint x: 423, endPoint y: 371, distance: 117.2
click at [423, 371] on div "Janela de atendimento Grade de atendimento Capacidade Transportadoras Veículos …" at bounding box center [466, 207] width 932 height 414
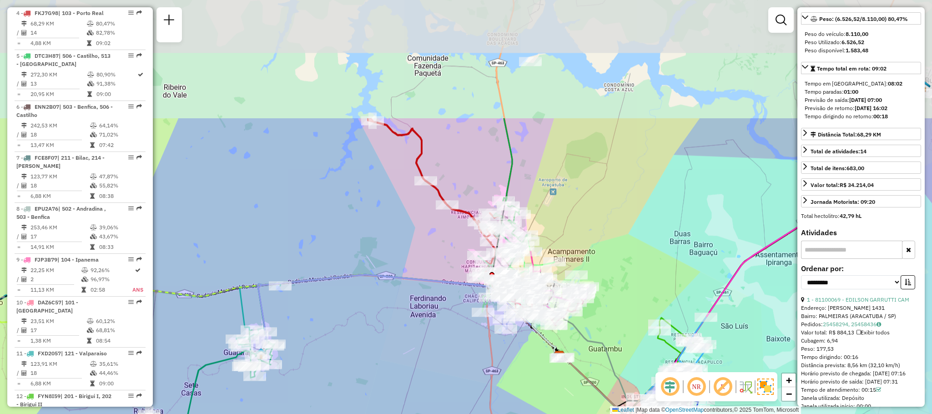
drag, startPoint x: 504, startPoint y: 82, endPoint x: 390, endPoint y: 273, distance: 222.3
click at [393, 276] on div "Janela de atendimento Grade de atendimento Capacidade Transportadoras Veículos …" at bounding box center [466, 207] width 932 height 414
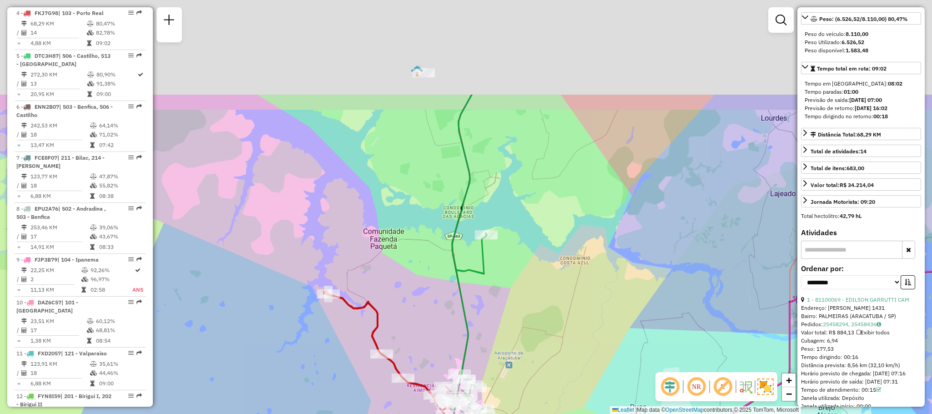
drag, startPoint x: 548, startPoint y: 163, endPoint x: 531, endPoint y: 293, distance: 131.6
click at [531, 293] on div "Janela de atendimento Grade de atendimento Capacidade Transportadoras Veículos …" at bounding box center [466, 207] width 932 height 414
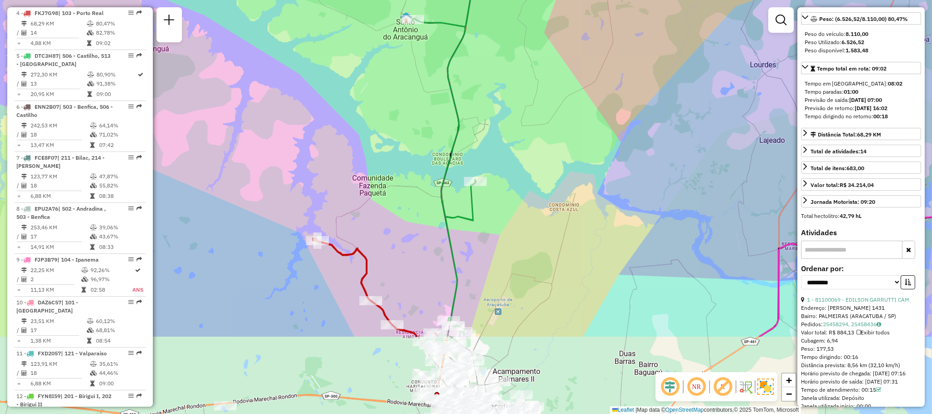
drag, startPoint x: 497, startPoint y: 143, endPoint x: 495, endPoint y: 121, distance: 21.9
click at [495, 121] on div "Janela de atendimento Grade de atendimento Capacidade Transportadoras Veículos …" at bounding box center [466, 207] width 932 height 414
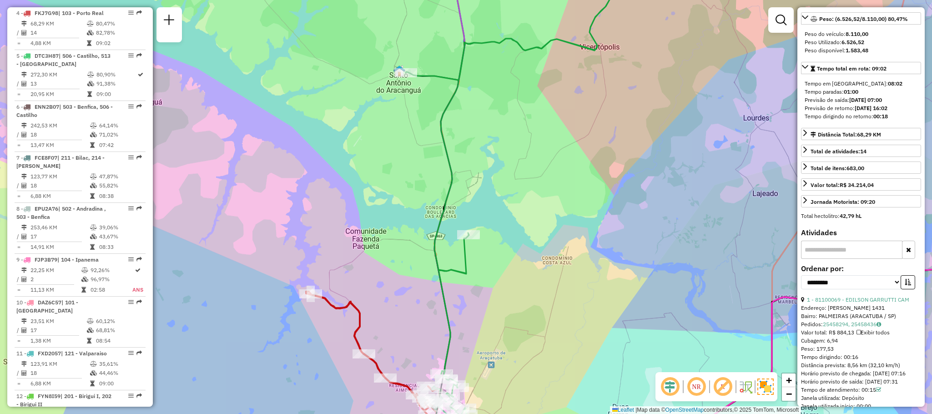
drag, startPoint x: 451, startPoint y: 152, endPoint x: 469, endPoint y: 239, distance: 89.3
click at [469, 239] on icon at bounding box center [556, 188] width 301 height 455
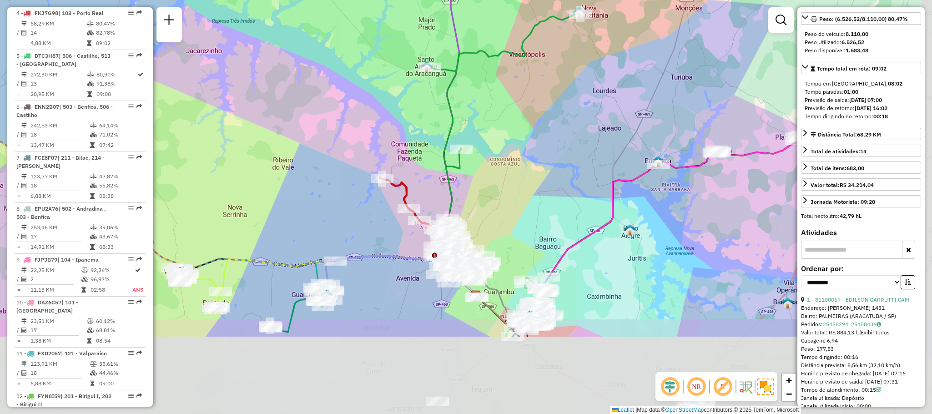
drag, startPoint x: 443, startPoint y: 246, endPoint x: 425, endPoint y: 122, distance: 125.0
click at [426, 123] on div "Janela de atendimento Grade de atendimento Capacidade Transportadoras Veículos …" at bounding box center [466, 207] width 932 height 414
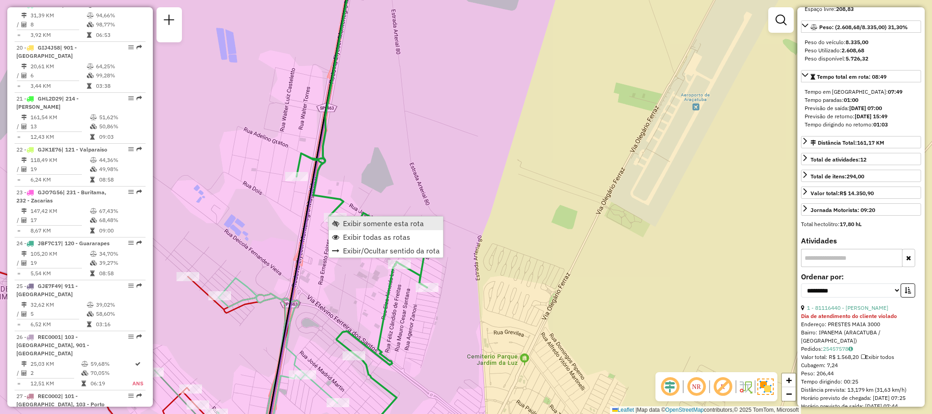
scroll to position [2314, 0]
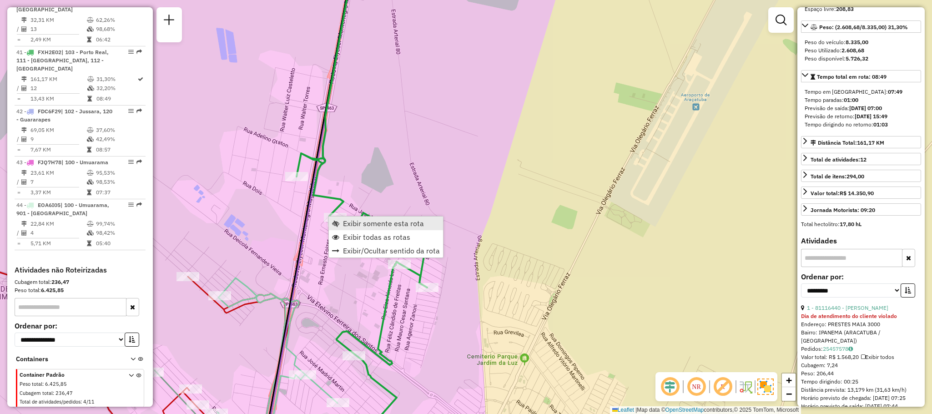
click at [363, 223] on span "Exibir somente esta rota" at bounding box center [383, 223] width 81 height 7
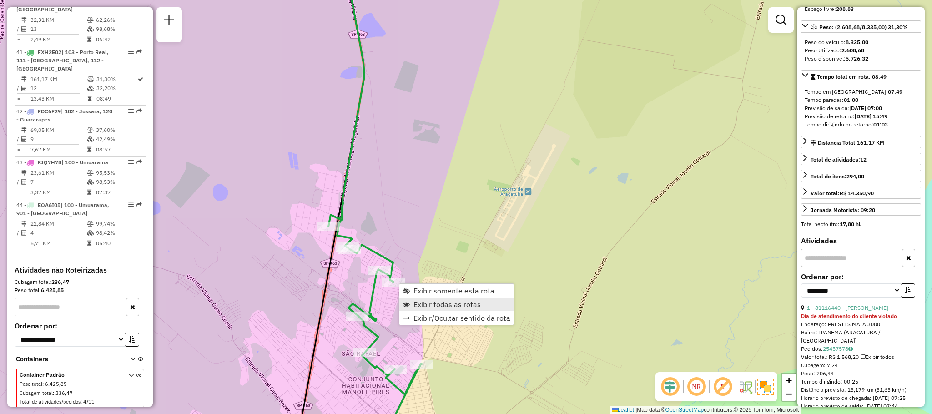
click at [433, 301] on span "Exibir todas as rotas" at bounding box center [446, 304] width 67 height 7
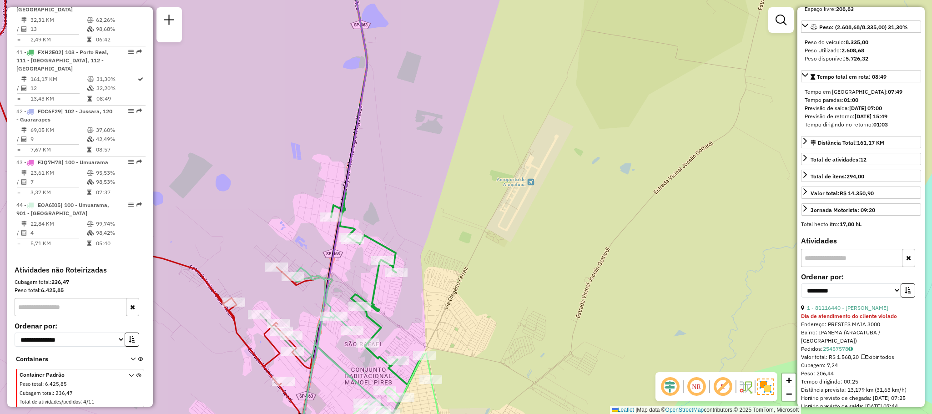
drag, startPoint x: 502, startPoint y: 152, endPoint x: 504, endPoint y: 141, distance: 11.1
click at [504, 141] on div "Janela de atendimento Grade de atendimento Capacidade Transportadoras Veículos …" at bounding box center [466, 207] width 932 height 414
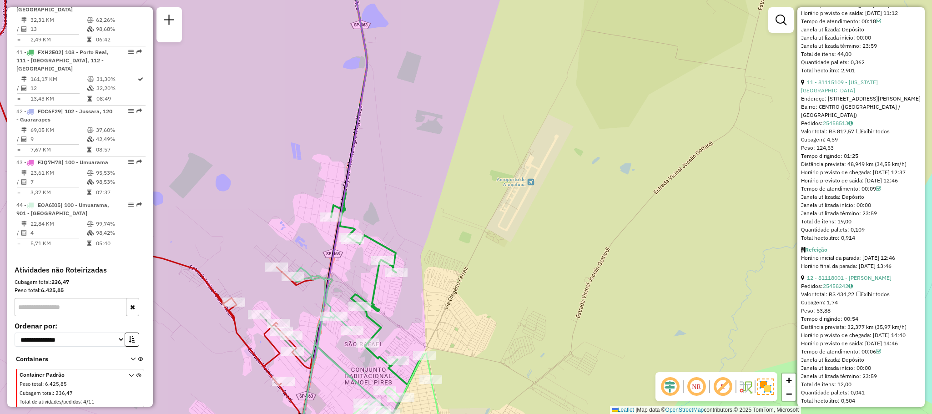
scroll to position [2101, 0]
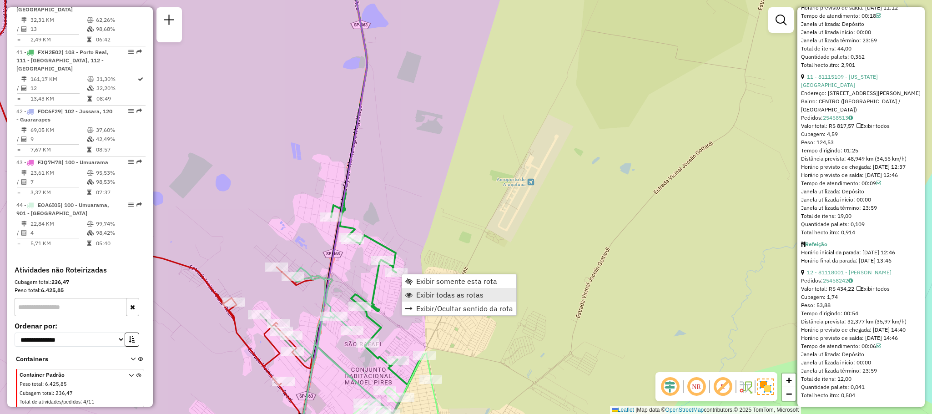
click at [444, 291] on span "Exibir todas as rotas" at bounding box center [449, 294] width 67 height 7
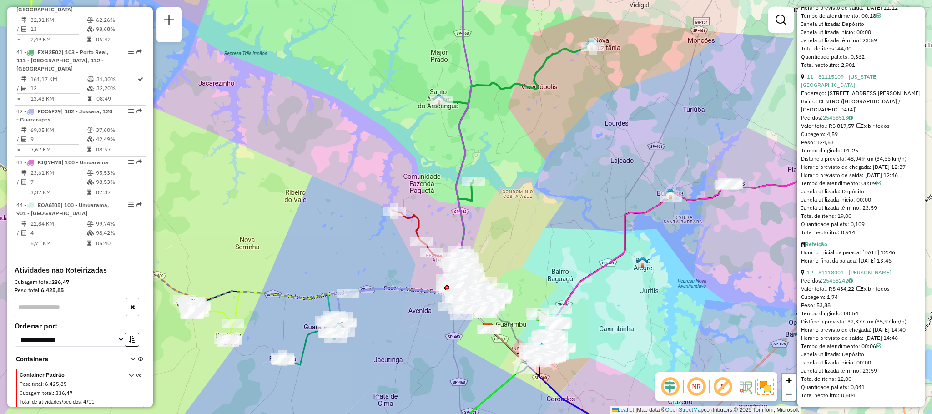
drag, startPoint x: 558, startPoint y: 246, endPoint x: 411, endPoint y: 255, distance: 147.2
click at [411, 255] on div "Janela de atendimento Grade de atendimento Capacidade Transportadoras Veículos …" at bounding box center [466, 207] width 932 height 414
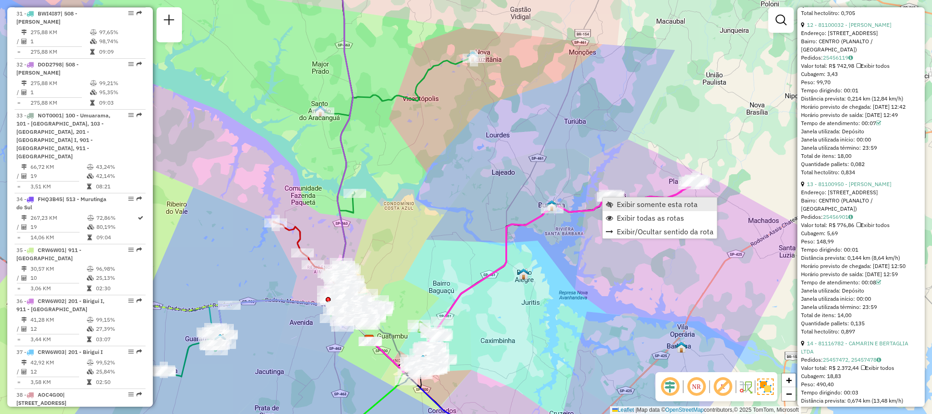
scroll to position [1414, 0]
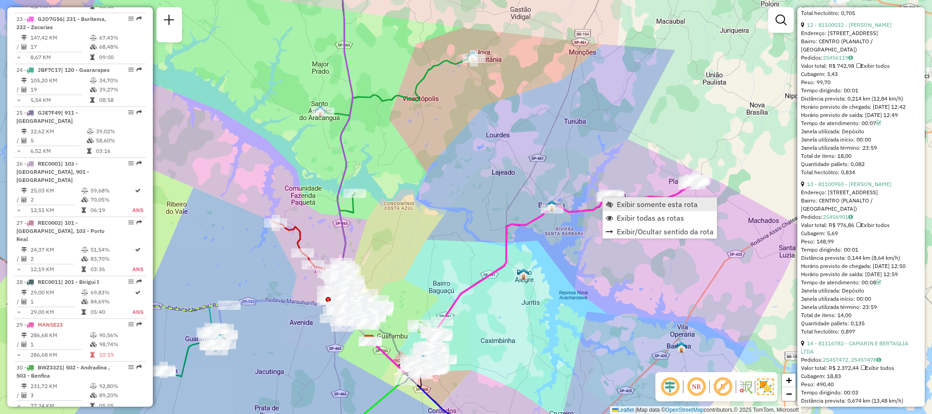
click at [638, 207] on span "Exibir somente esta rota" at bounding box center [657, 204] width 81 height 7
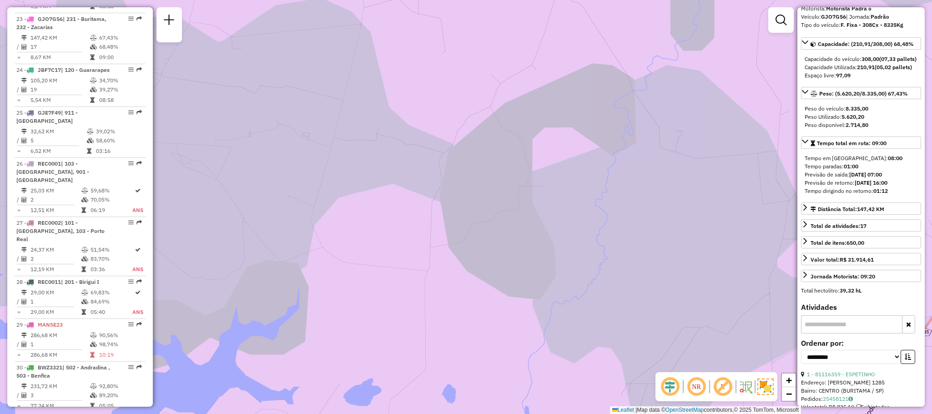
scroll to position [0, 0]
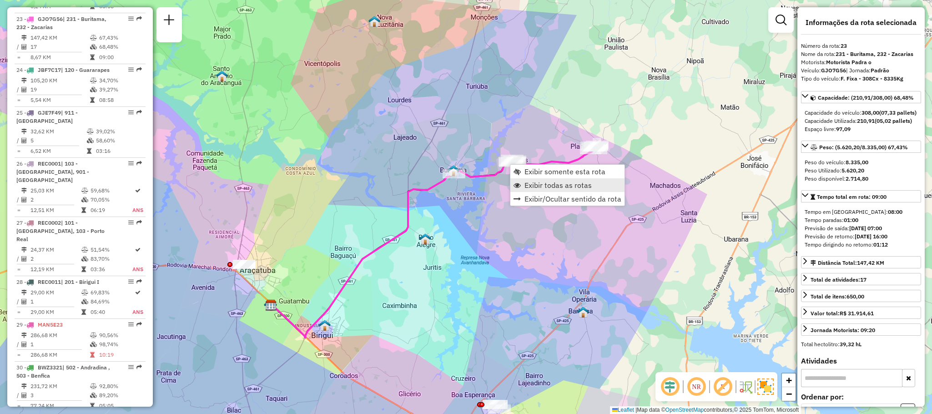
click at [536, 183] on span "Exibir todas as rotas" at bounding box center [557, 185] width 67 height 7
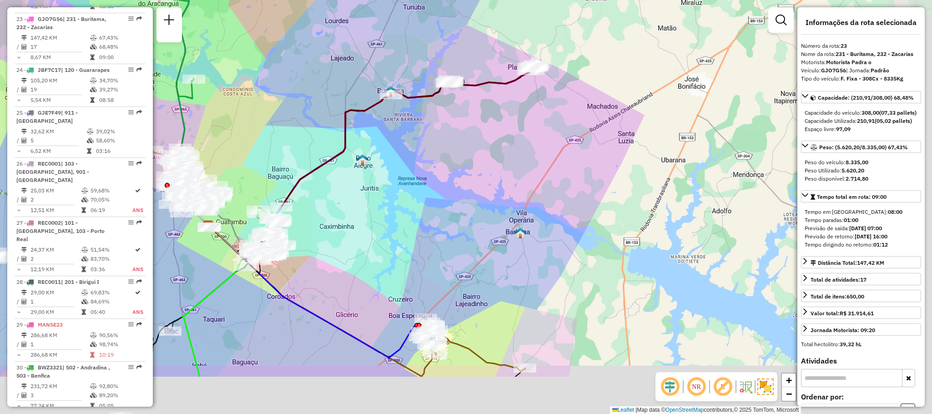
drag, startPoint x: 479, startPoint y: 298, endPoint x: 428, endPoint y: 188, distance: 121.3
click at [427, 188] on div "Janela de atendimento Grade de atendimento Capacidade Transportadoras Veículos …" at bounding box center [466, 207] width 932 height 414
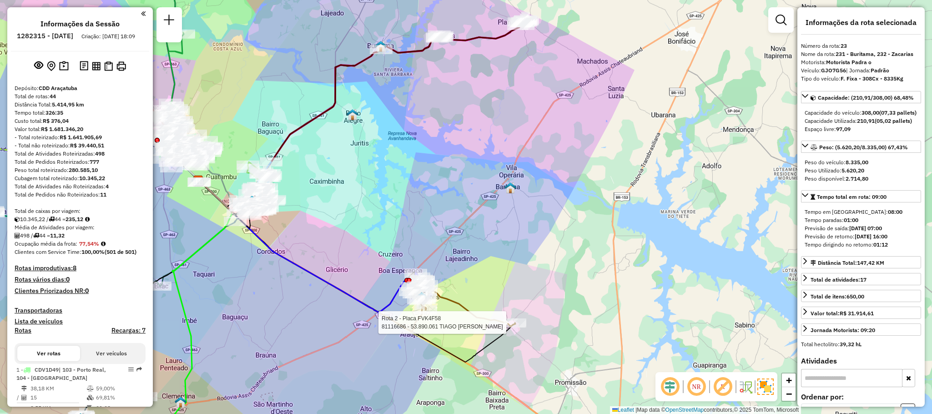
select select "**********"
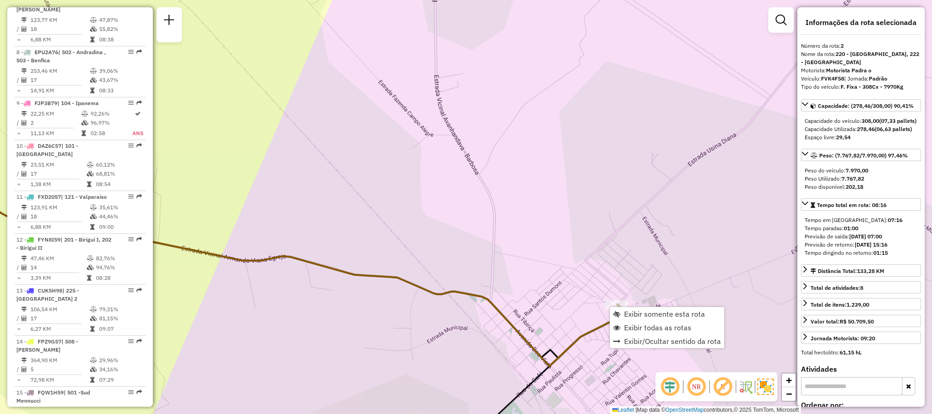
scroll to position [415, 0]
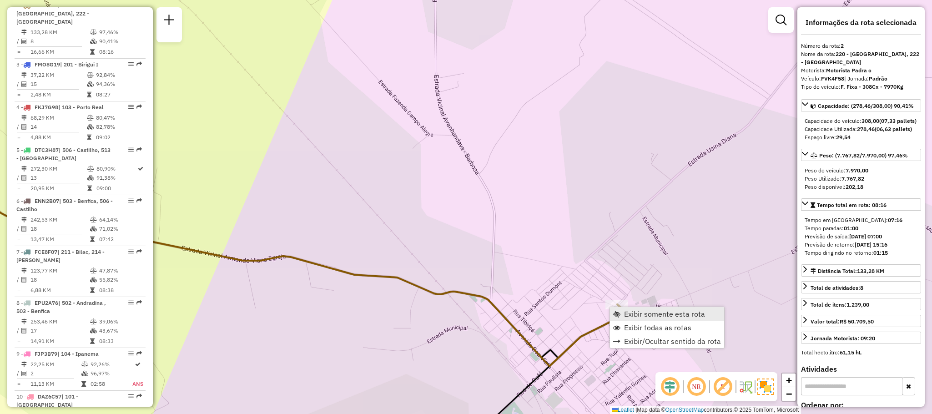
click at [636, 314] on span "Exibir somente esta rota" at bounding box center [664, 313] width 81 height 7
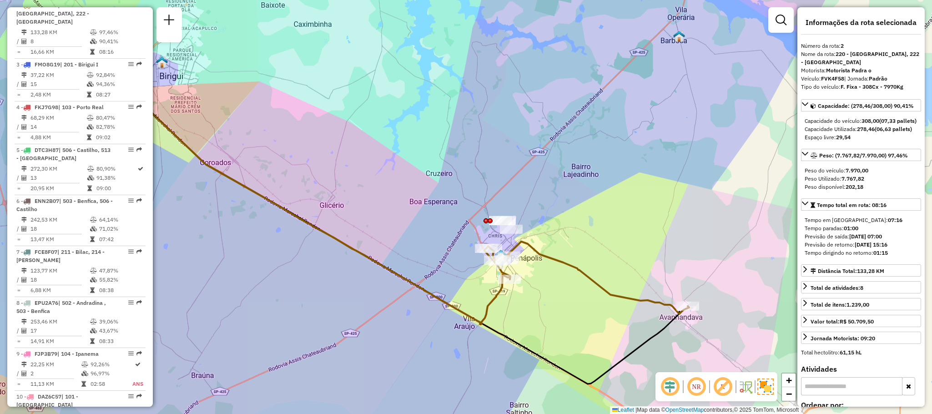
drag, startPoint x: 711, startPoint y: 310, endPoint x: 606, endPoint y: 302, distance: 105.9
click at [606, 302] on div "Janela de atendimento Grade de atendimento Capacidade Transportadoras Veículos …" at bounding box center [466, 207] width 932 height 414
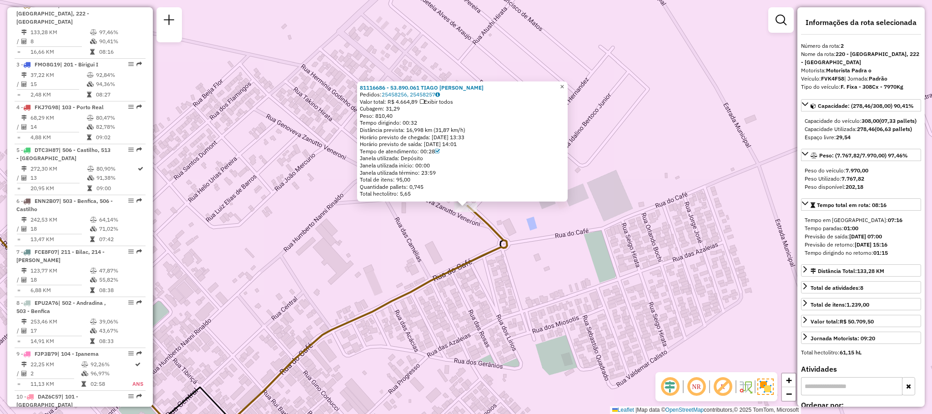
click at [564, 83] on span "×" at bounding box center [562, 87] width 4 height 8
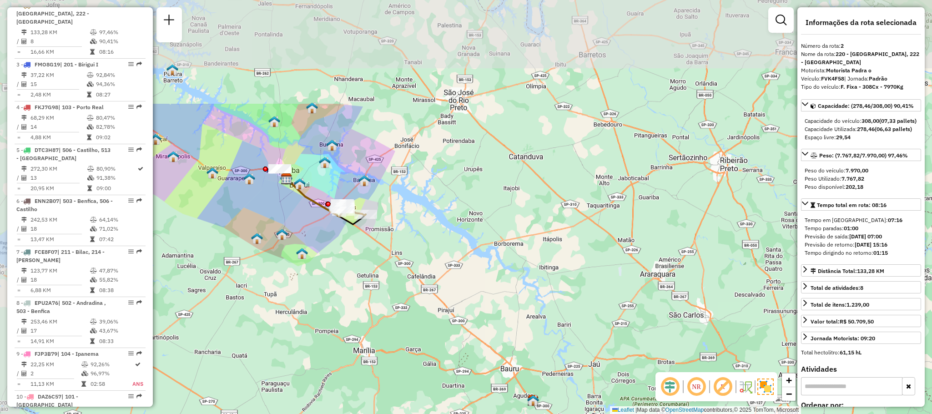
drag, startPoint x: 308, startPoint y: 42, endPoint x: 331, endPoint y: 177, distance: 137.1
click at [332, 176] on div "Janela de atendimento Grade de atendimento Capacidade Transportadoras Veículos …" at bounding box center [466, 207] width 932 height 414
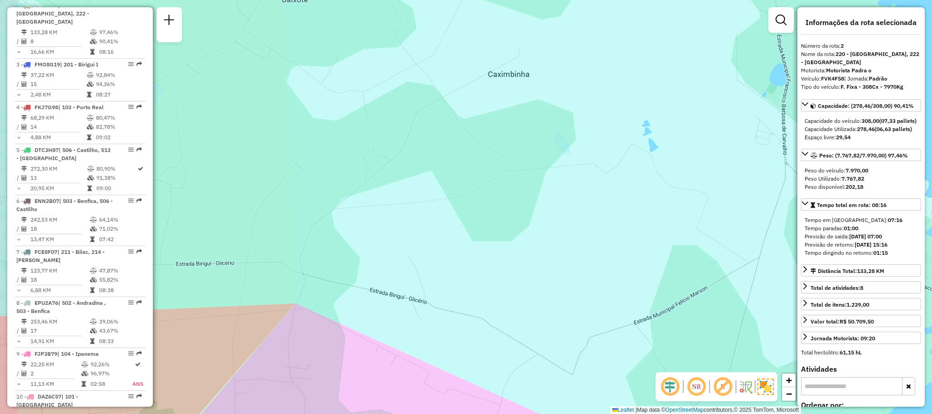
drag, startPoint x: 336, startPoint y: 175, endPoint x: 565, endPoint y: 152, distance: 230.4
click at [565, 152] on div "Janela de atendimento Grade de atendimento Capacidade Transportadoras Veículos …" at bounding box center [466, 207] width 932 height 414
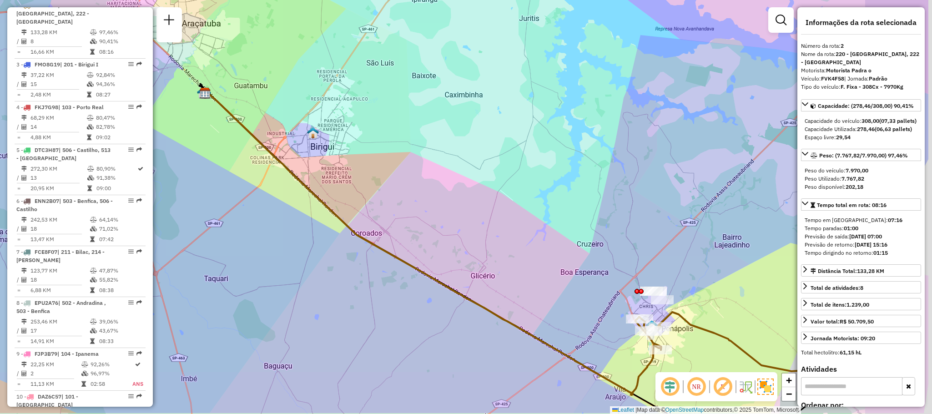
drag, startPoint x: 556, startPoint y: 235, endPoint x: 247, endPoint y: 103, distance: 336.0
click at [243, 105] on div "Janela de atendimento Grade de atendimento Capacidade Transportadoras Veículos …" at bounding box center [466, 207] width 932 height 414
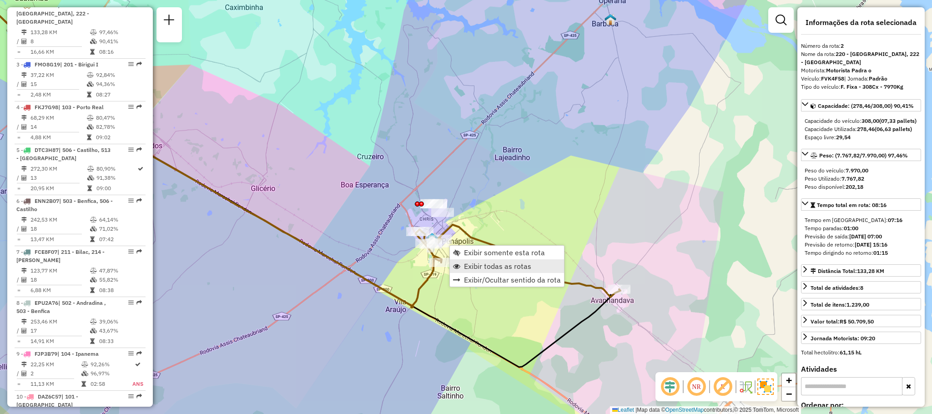
click at [456, 261] on link "Exibir todas as rotas" at bounding box center [507, 266] width 114 height 14
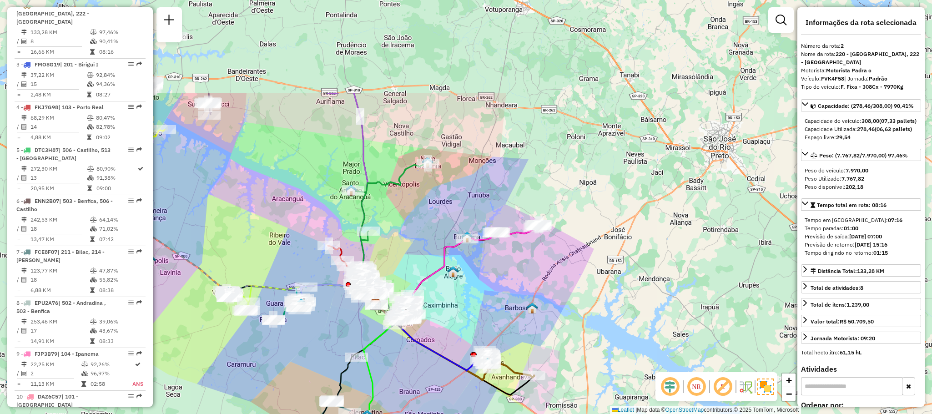
drag, startPoint x: 193, startPoint y: 206, endPoint x: 297, endPoint y: 333, distance: 163.9
click at [302, 336] on div "Janela de atendimento Grade de atendimento Capacidade Transportadoras Veículos …" at bounding box center [466, 207] width 932 height 414
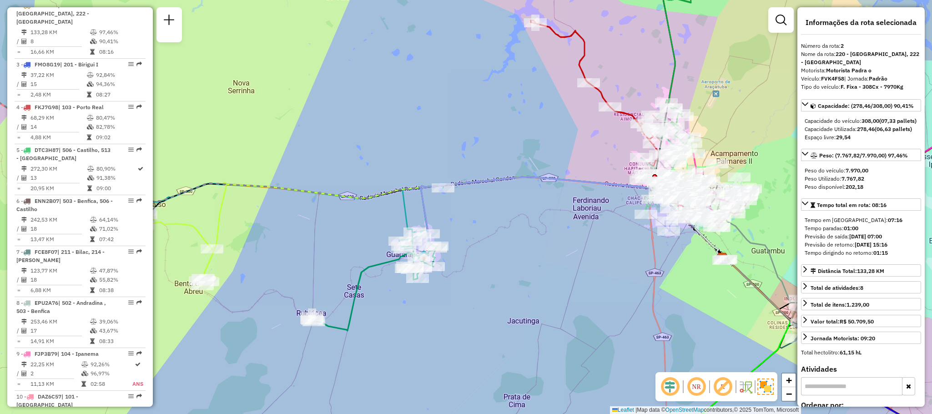
drag, startPoint x: 187, startPoint y: 261, endPoint x: 240, endPoint y: 259, distance: 52.8
click at [240, 259] on div "Janela de atendimento Grade de atendimento Capacidade Transportadoras Veículos …" at bounding box center [466, 207] width 932 height 414
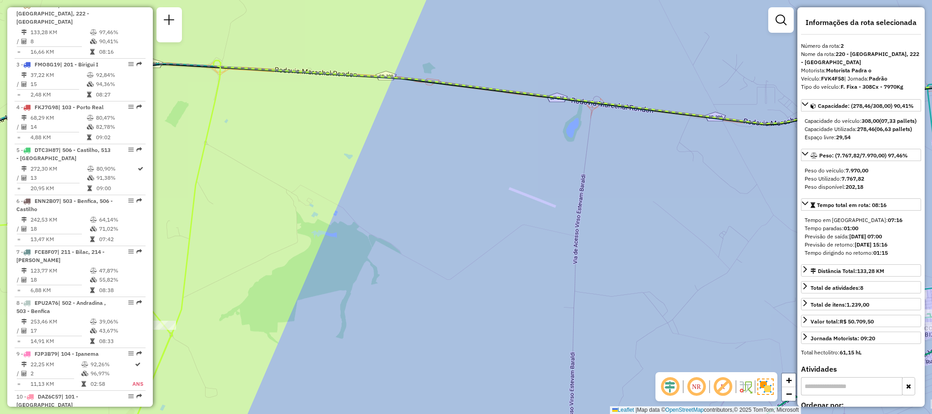
drag, startPoint x: 232, startPoint y: 199, endPoint x: 261, endPoint y: 209, distance: 30.8
click at [261, 209] on div "Janela de atendimento Grade de atendimento Capacidade Transportadoras Veículos …" at bounding box center [466, 207] width 932 height 414
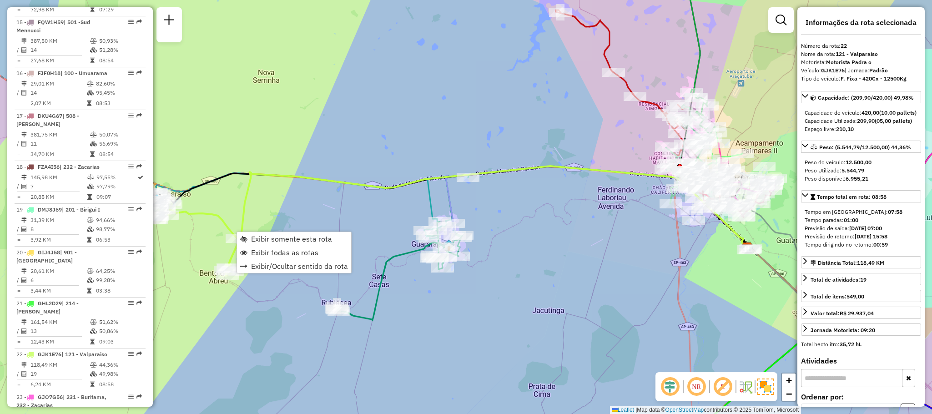
scroll to position [1372, 0]
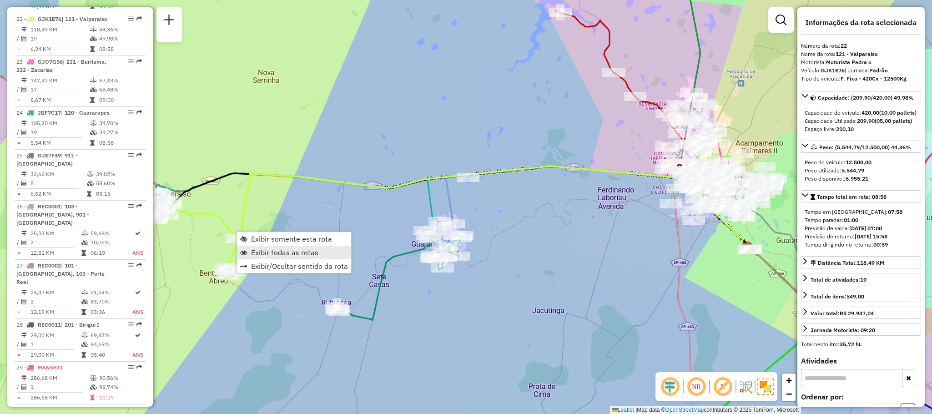
click at [254, 249] on span "Exibir todas as rotas" at bounding box center [284, 252] width 67 height 7
click at [290, 252] on span "Exibir somente esta rota" at bounding box center [295, 251] width 81 height 7
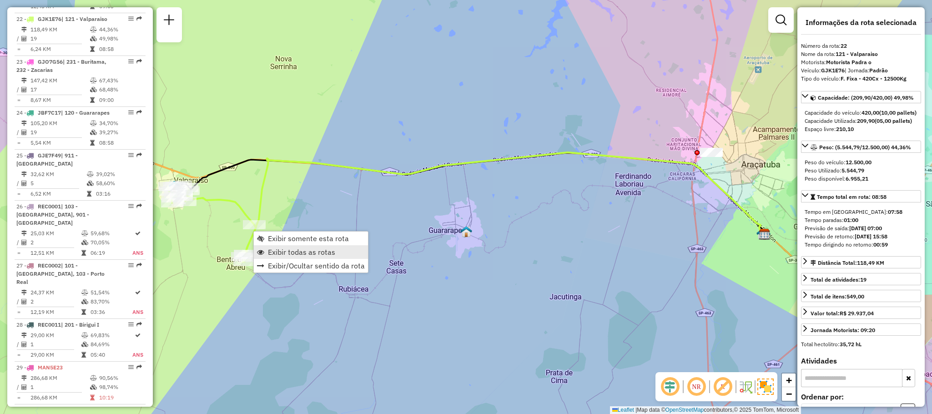
click at [296, 251] on span "Exibir todas as rotas" at bounding box center [301, 251] width 67 height 7
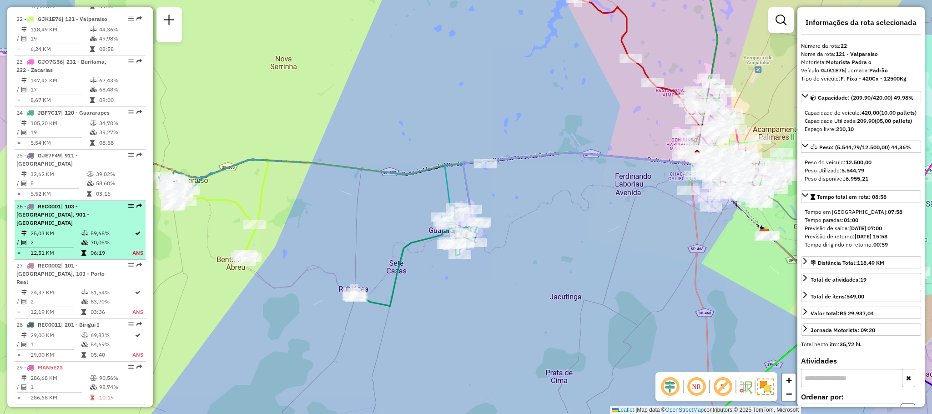
click at [104, 220] on div "26 - REC0001 | 103 - Porto Real, 901 - Centro de Araçatuba" at bounding box center [64, 214] width 96 height 25
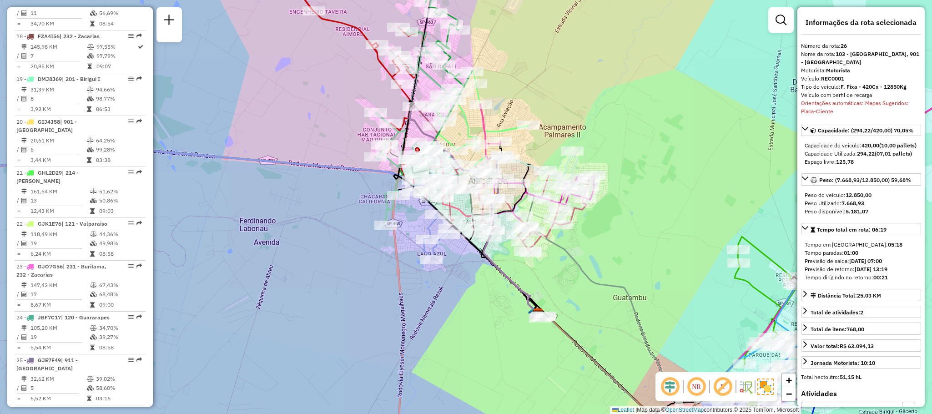
scroll to position [1030, 0]
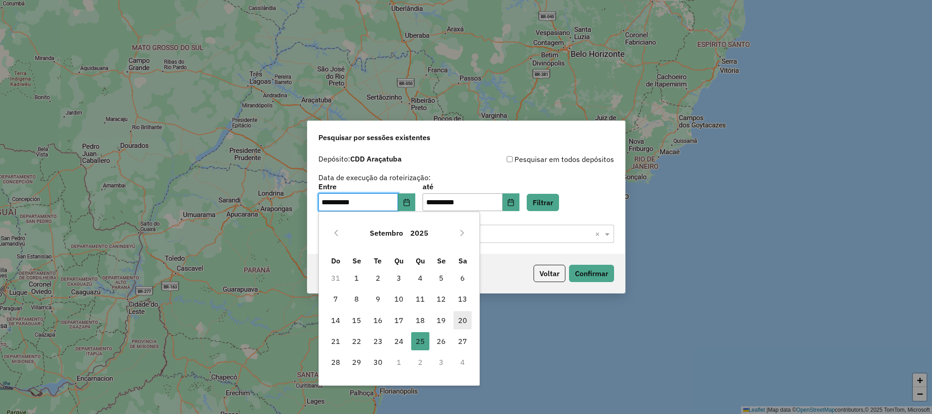
click at [460, 316] on span "20" at bounding box center [463, 320] width 18 height 18
type input "**********"
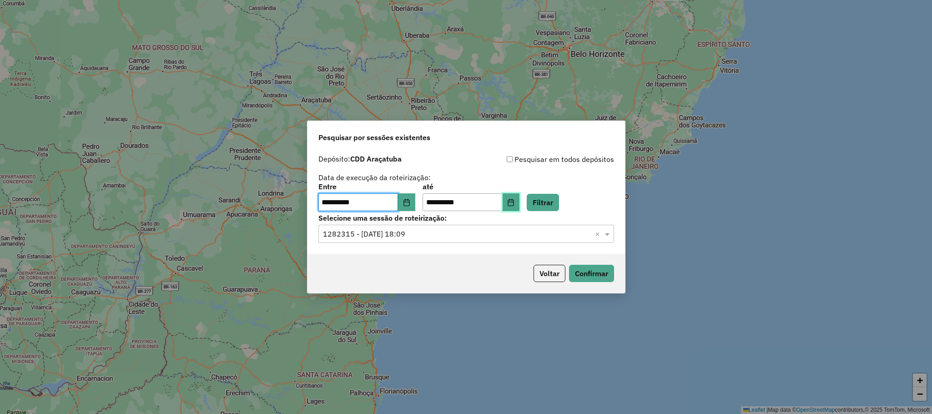
click at [514, 201] on icon "Choose Date" at bounding box center [511, 202] width 6 height 7
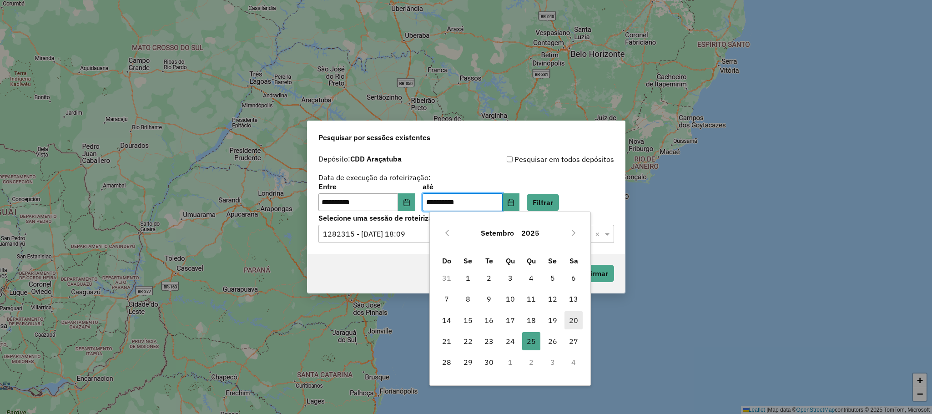
click at [570, 318] on span "20" at bounding box center [574, 320] width 18 height 18
type input "**********"
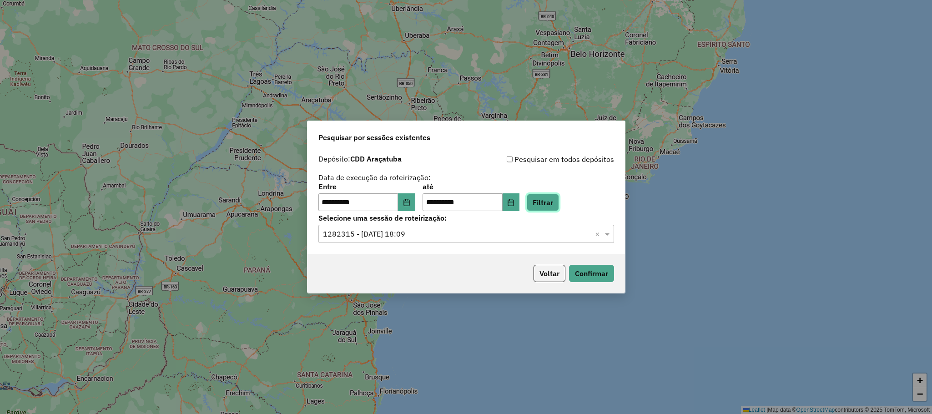
click at [552, 202] on button "Filtrar" at bounding box center [543, 202] width 32 height 17
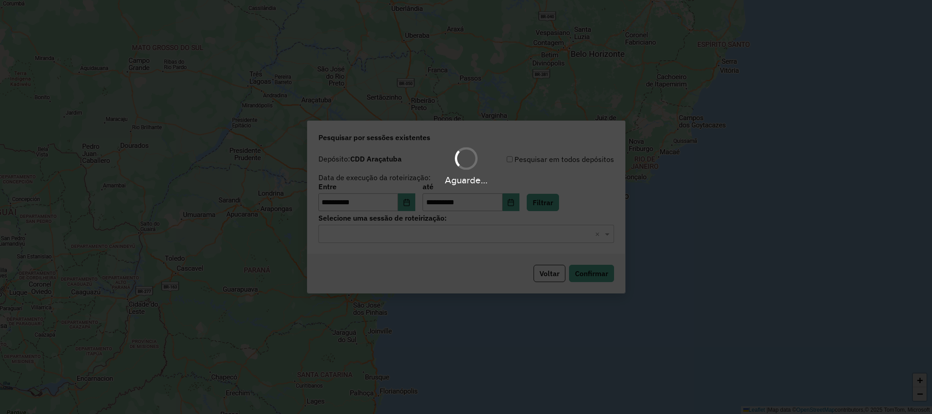
click at [436, 234] on div "Aguarde..." at bounding box center [466, 207] width 932 height 414
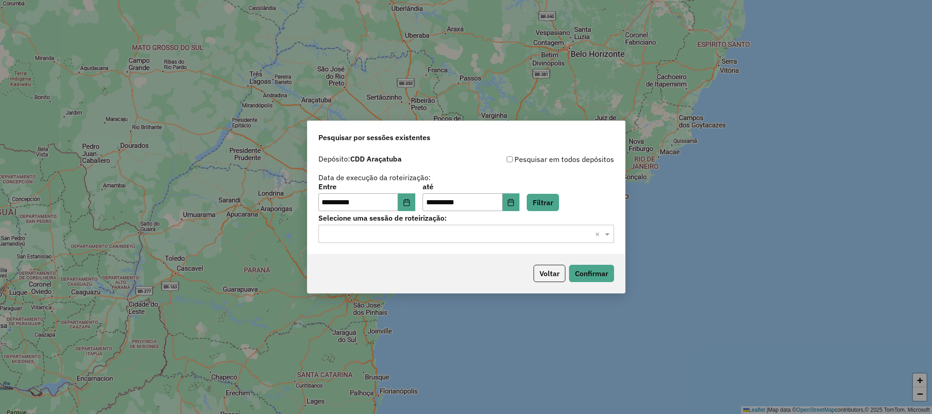
click at [434, 235] on input "text" at bounding box center [457, 234] width 268 height 11
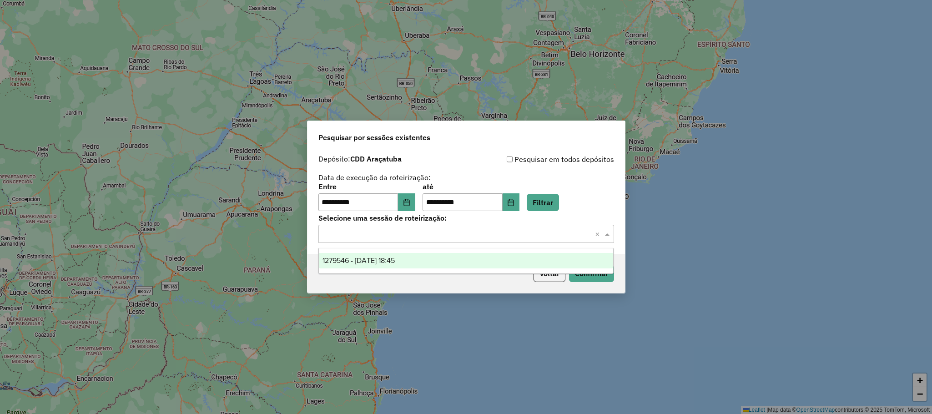
click at [395, 263] on span "1279546 - 20/09/2025 18:45" at bounding box center [359, 261] width 72 height 8
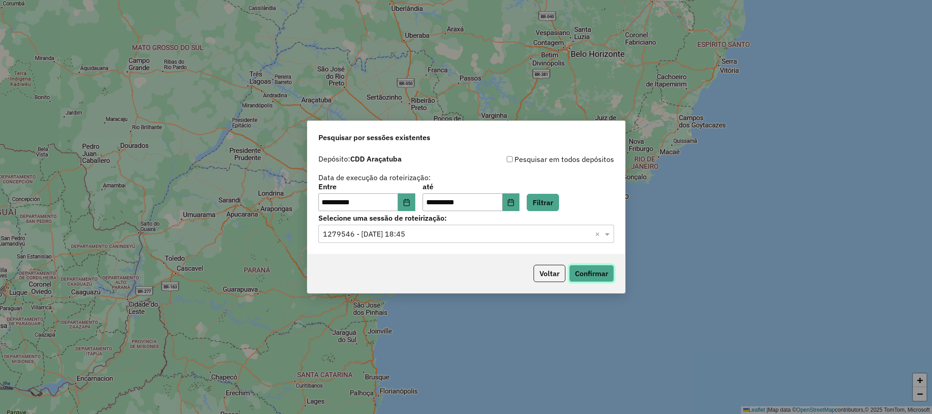
click at [585, 275] on button "Confirmar" at bounding box center [591, 273] width 45 height 17
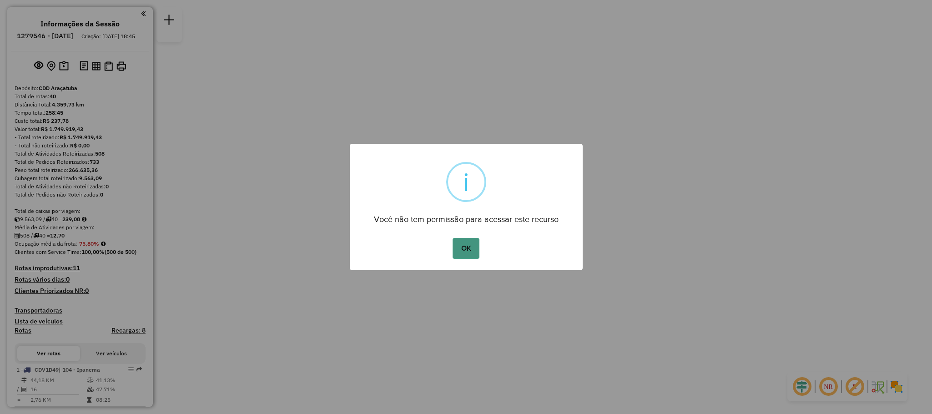
click at [473, 247] on button "OK" at bounding box center [466, 248] width 27 height 21
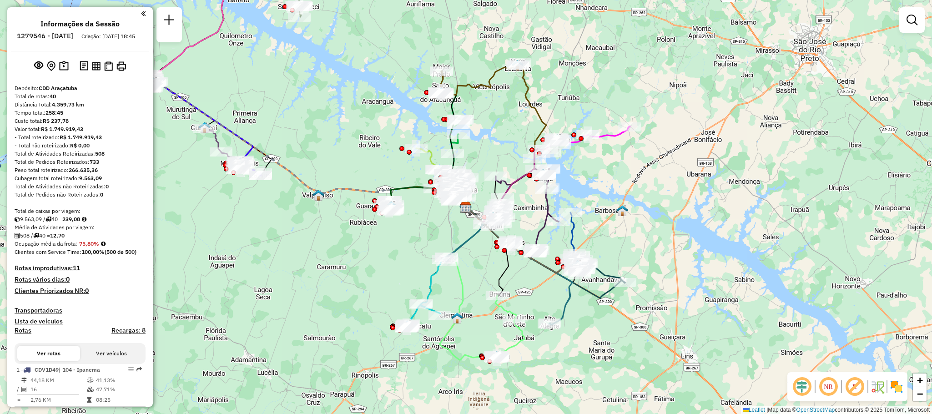
click at [574, 188] on div "Janela de atendimento Grade de atendimento Capacidade Transportadoras Veículos …" at bounding box center [466, 207] width 932 height 414
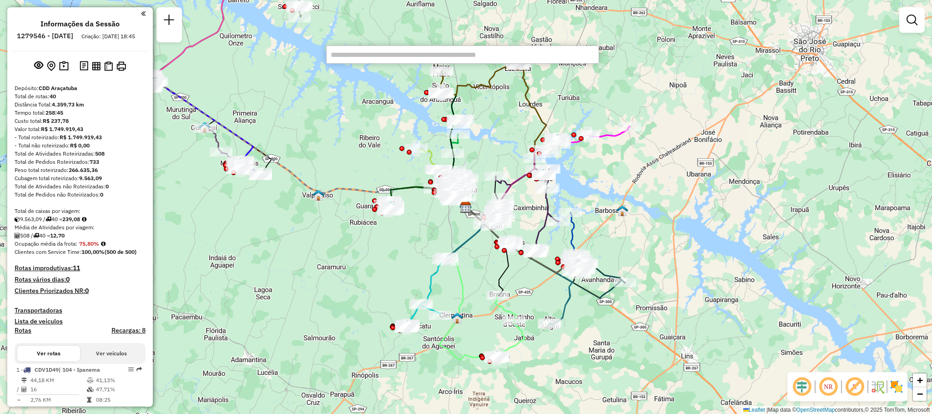
type input "*****"
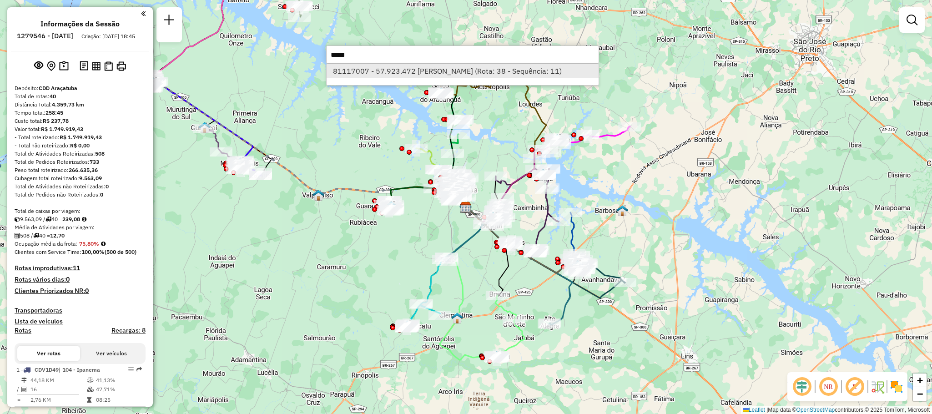
click at [484, 72] on li "81117007 - 57.923.472 LEONARDO FELSKI (Rota: 38 - Sequência: 11)" at bounding box center [463, 71] width 272 height 14
select select "**********"
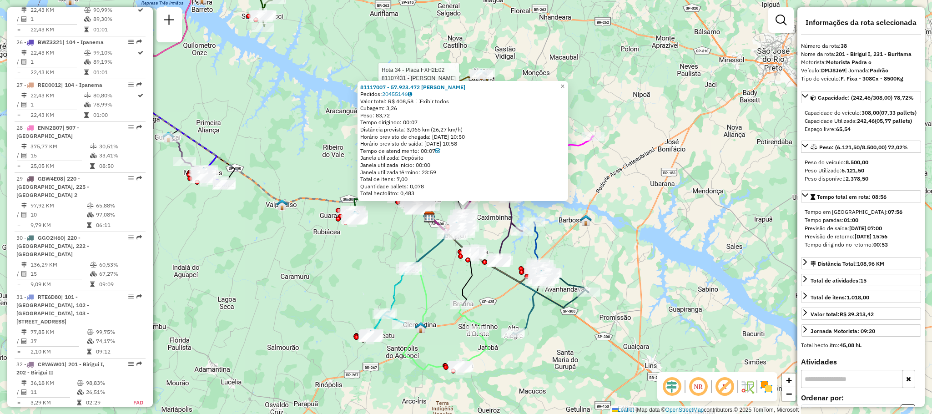
scroll to position [1925, 0]
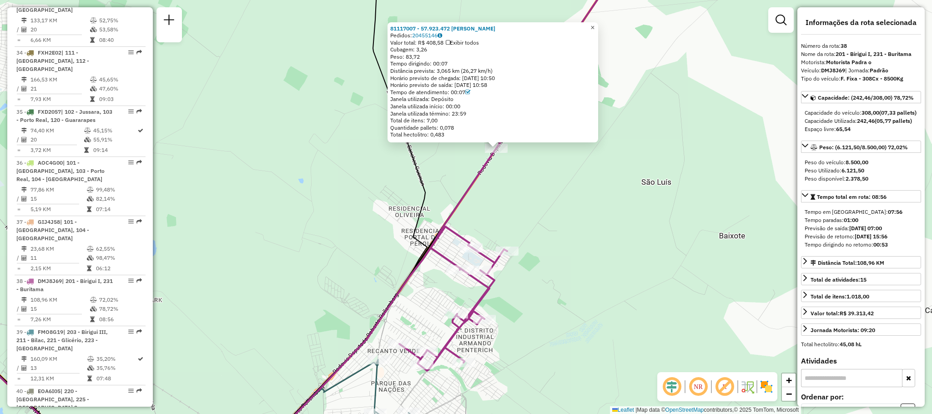
click at [595, 26] on span "×" at bounding box center [592, 28] width 4 height 8
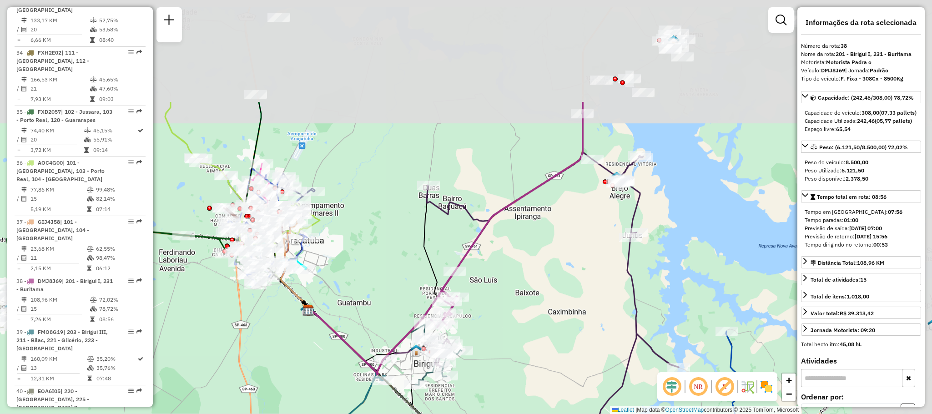
drag, startPoint x: 597, startPoint y: 127, endPoint x: 594, endPoint y: 138, distance: 11.3
click at [492, 264] on div "Janela de atendimento Grade de atendimento Capacidade Transportadoras Veículos …" at bounding box center [466, 207] width 932 height 414
